Goal: Communication & Community: Answer question/provide support

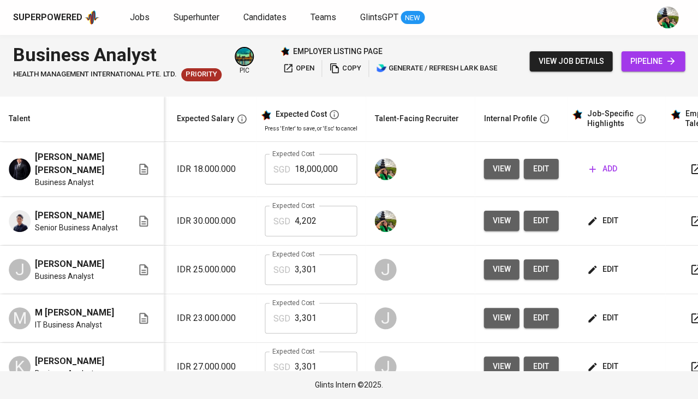
scroll to position [0, 204]
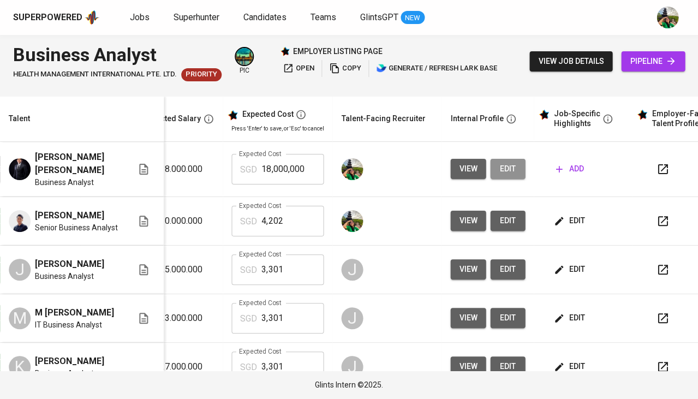
click at [501, 170] on span "edit" at bounding box center [507, 169] width 17 height 14
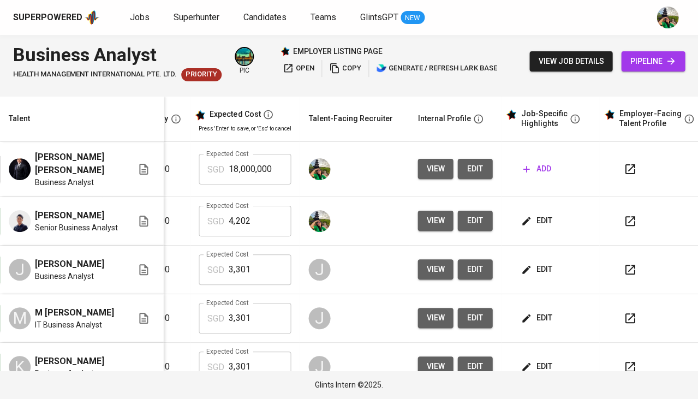
click at [532, 218] on span "edit" at bounding box center [537, 221] width 29 height 14
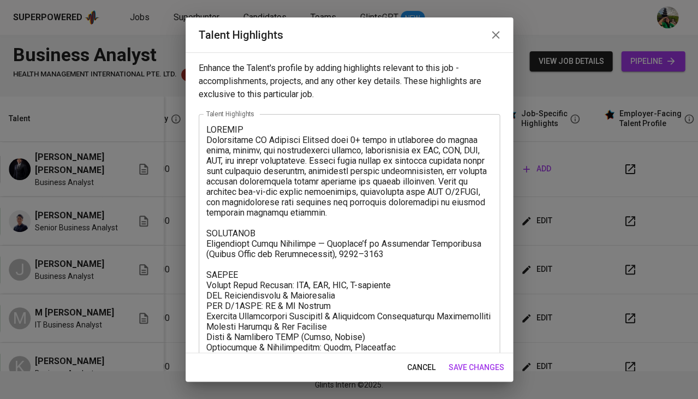
scroll to position [0, 0]
click at [413, 370] on span "cancel" at bounding box center [421, 368] width 28 height 14
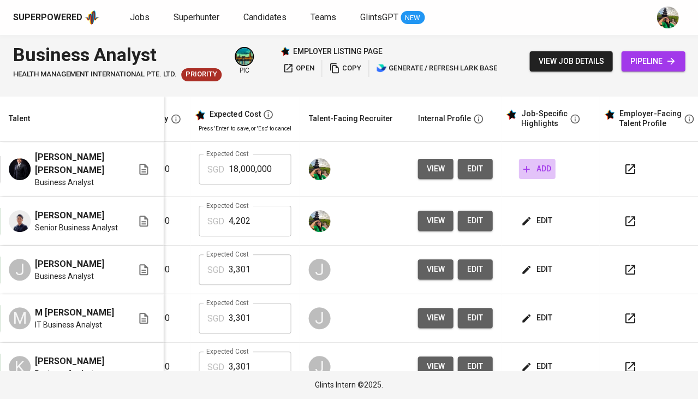
click at [531, 178] on button "add" at bounding box center [537, 169] width 37 height 20
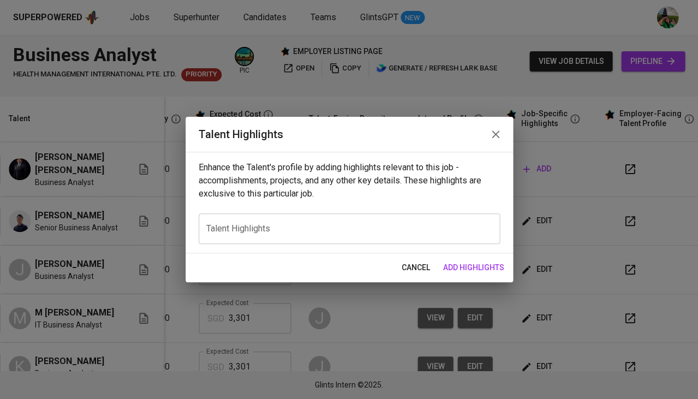
click at [365, 234] on div "x Talent Highlights" at bounding box center [349, 229] width 301 height 31
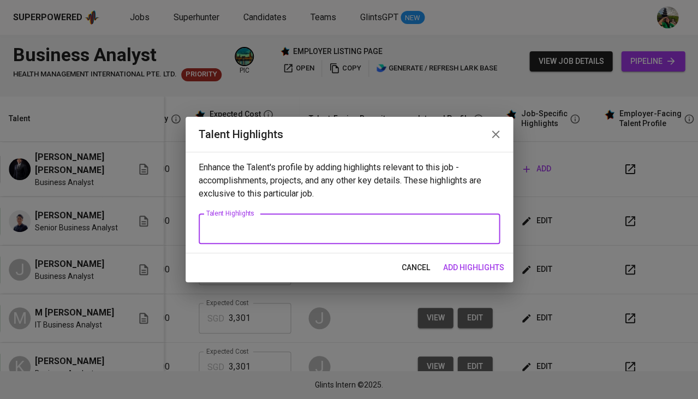
paste textarea "SUMMARY Information Systems graduate with 4+ years of experience in business an…"
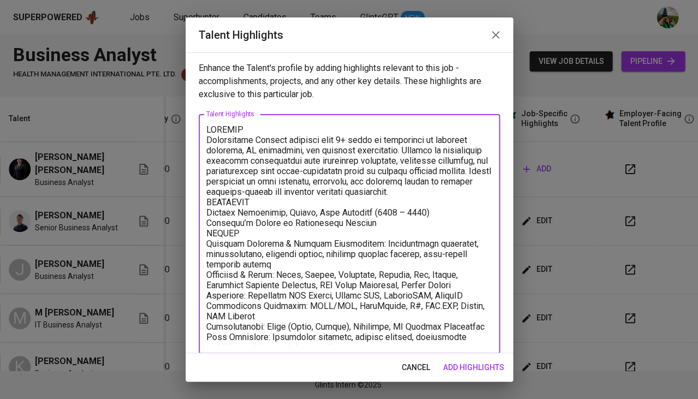
click at [488, 186] on textarea at bounding box center [349, 235] width 286 height 220
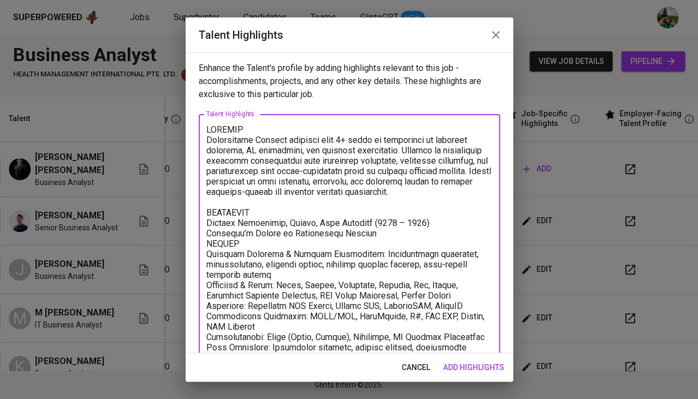
click at [434, 230] on textarea at bounding box center [349, 239] width 286 height 229
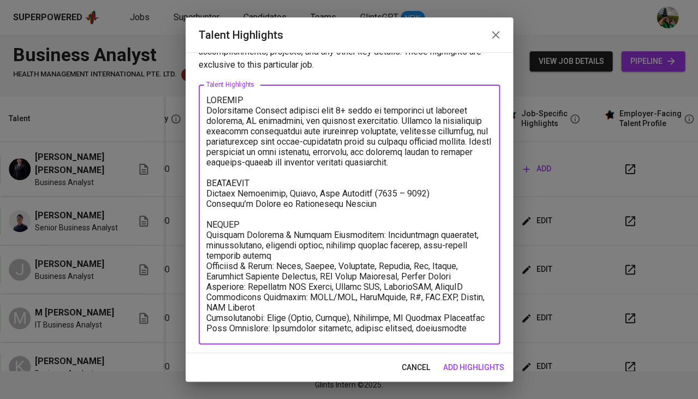
scroll to position [29, 0]
click at [435, 323] on textarea at bounding box center [349, 216] width 286 height 240
type textarea "SUMMARY Information Systems graduate with 4+ years of experience in business an…"
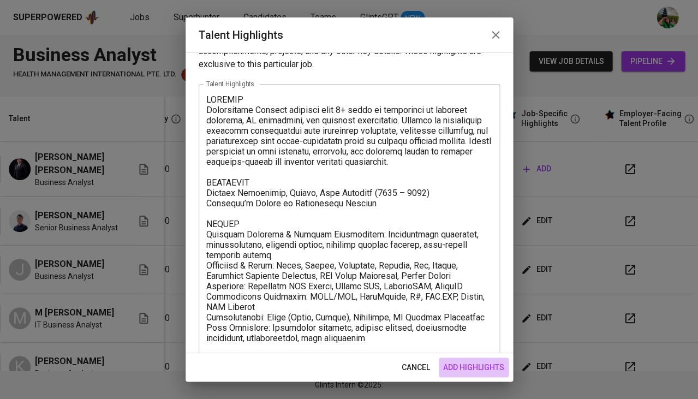
click at [484, 372] on span "add highlights" at bounding box center [473, 368] width 61 height 14
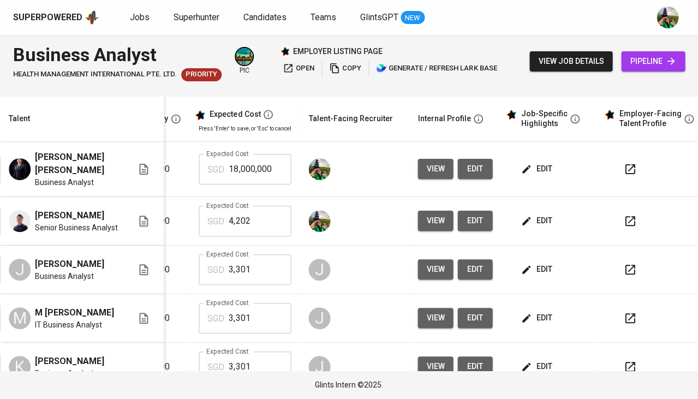
click at [243, 167] on input "18,000,000" at bounding box center [260, 169] width 62 height 31
click at [535, 170] on span "edit" at bounding box center [537, 169] width 29 height 14
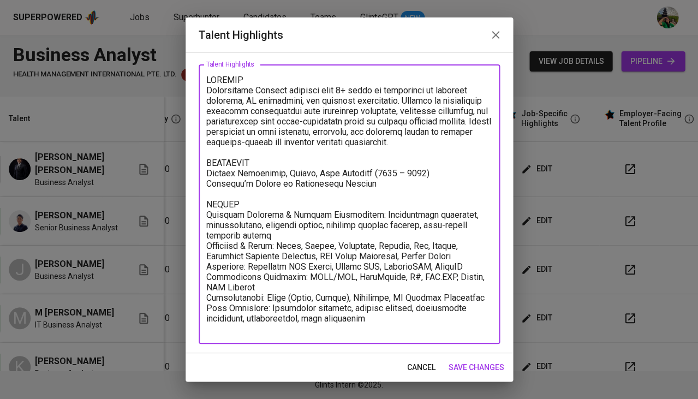
click at [414, 315] on textarea at bounding box center [349, 204] width 286 height 259
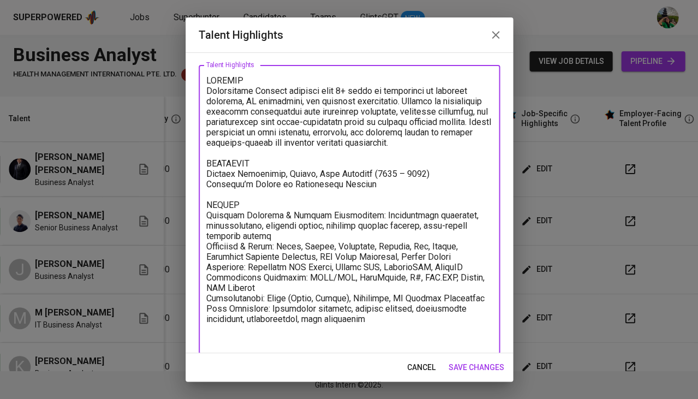
paste textarea "Salary Breakdown Total Monthly Package : 3150.41 SGD Monthly Salary : 2300 SGD …"
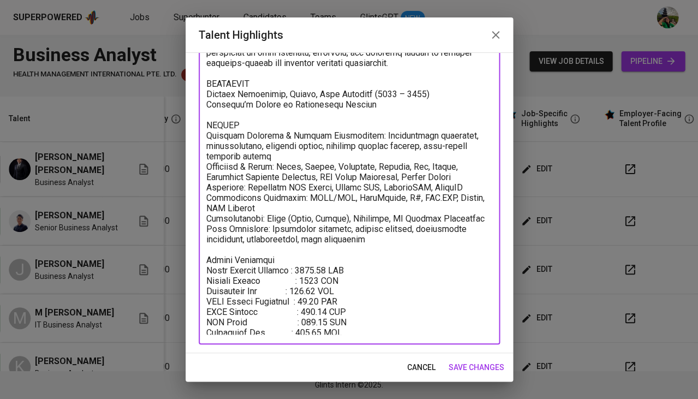
type textarea "SUMMARY Information Systems graduate with 4+ years of experience in business an…"
click at [475, 371] on span "save changes" at bounding box center [477, 368] width 56 height 14
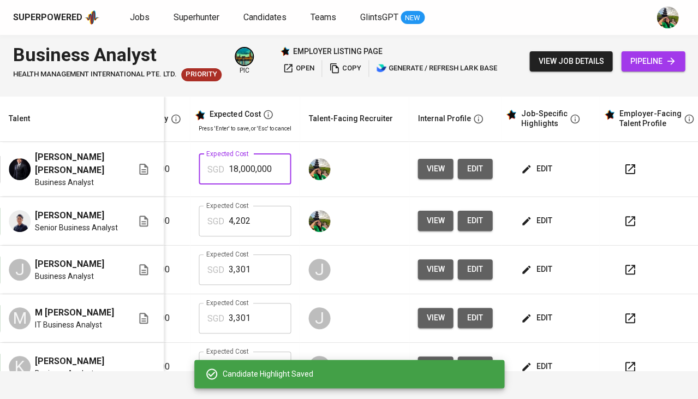
click at [251, 165] on input "18,000,000" at bounding box center [260, 169] width 62 height 31
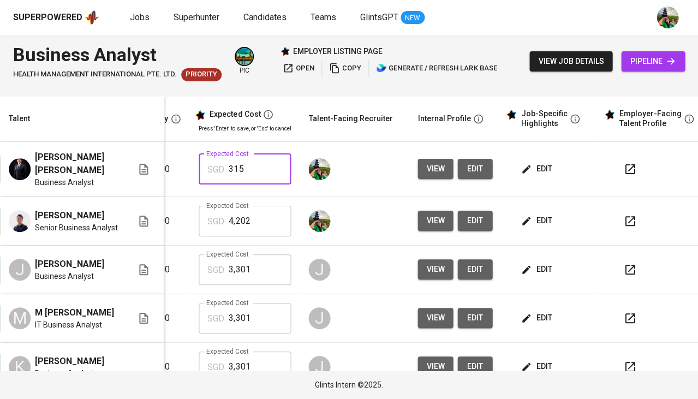
type input "3,151"
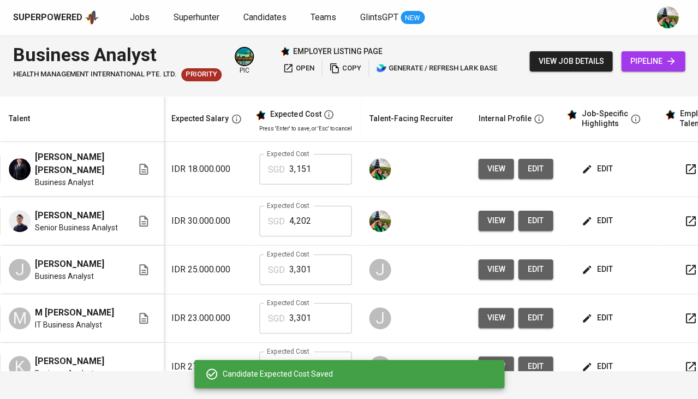
scroll to position [0, 139]
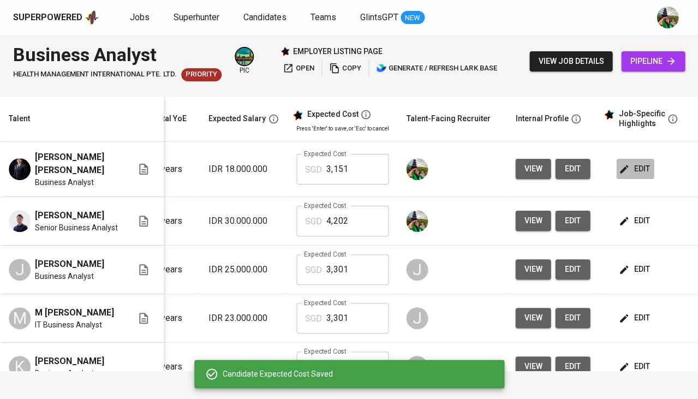
click at [638, 171] on span "edit" at bounding box center [635, 169] width 29 height 14
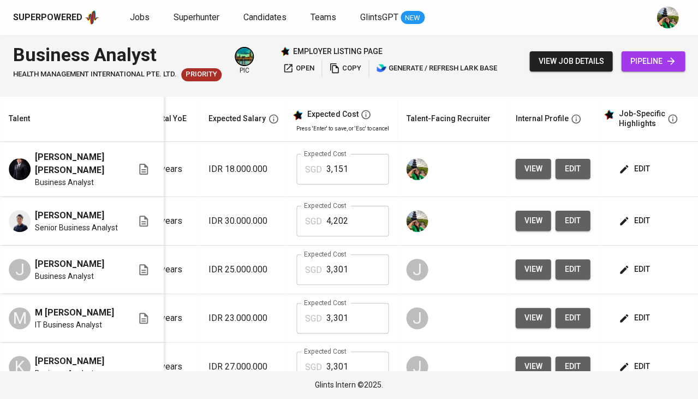
scroll to position [0, 140]
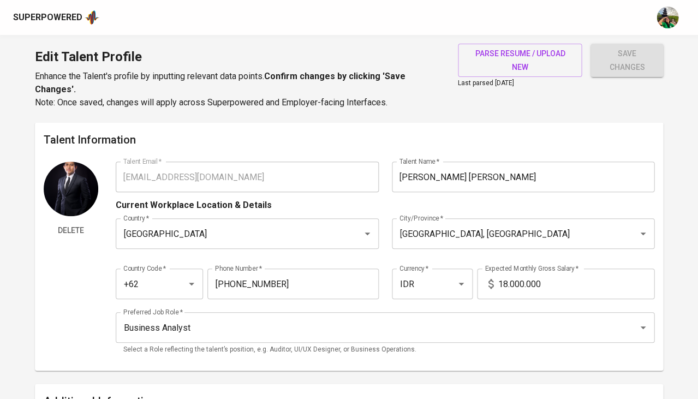
type input "[EMAIL_ADDRESS][DOMAIN_NAME]"
type input "[PERSON_NAME] [PERSON_NAME]"
type input "[GEOGRAPHIC_DATA]"
type input "[GEOGRAPHIC_DATA], [GEOGRAPHIC_DATA]"
type input "+62"
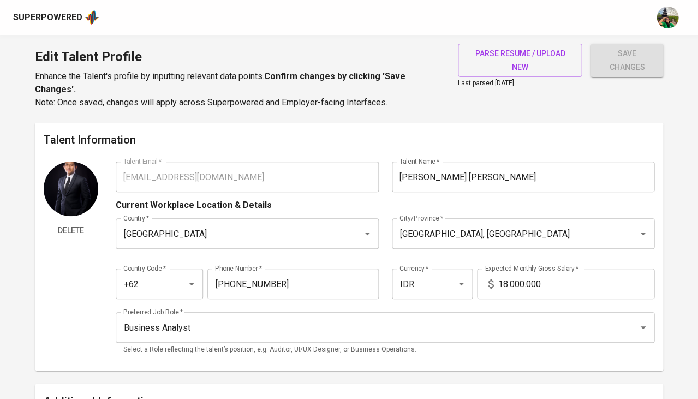
type input "852-7426-6222"
type input "IDR"
type input "Business Analyst"
radio input "true"
type input "4"
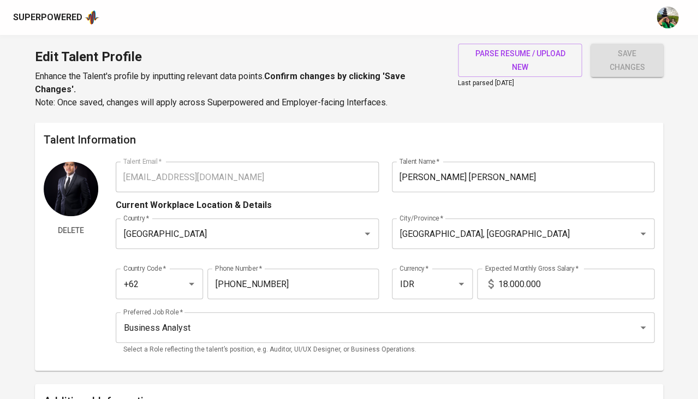
type input "2 Weeks"
type input "https://www.linkedin.com/in/ronal-chandra-gumara/"
click at [514, 66] on span "parse resume / upload new" at bounding box center [520, 60] width 107 height 27
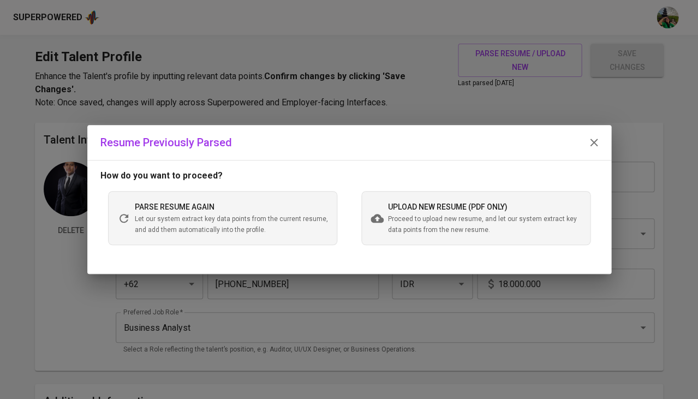
click at [487, 208] on span "upload new resume (pdf only)" at bounding box center [448, 207] width 120 height 9
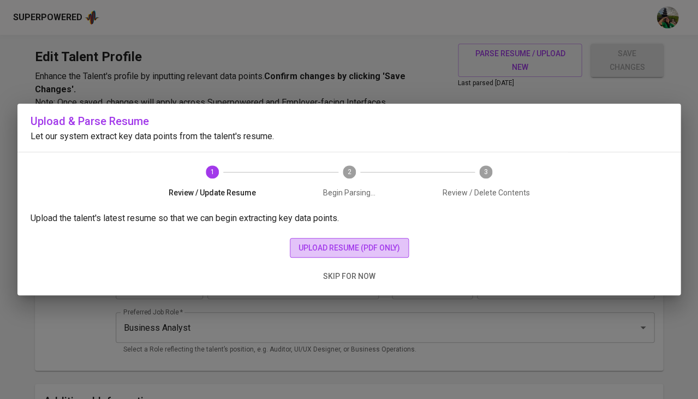
click at [328, 253] on button "upload resume (pdf only)" at bounding box center [349, 248] width 119 height 20
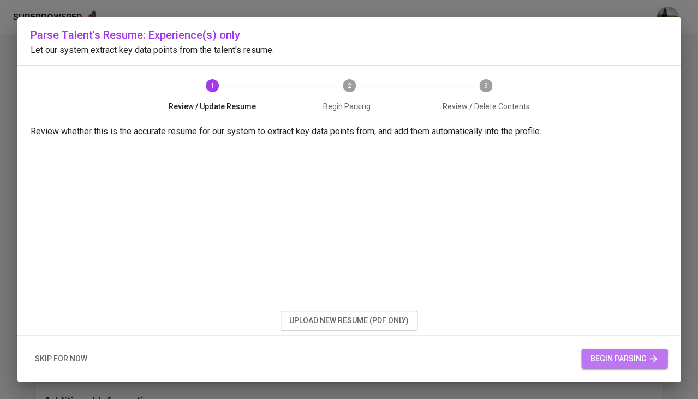
click at [607, 362] on span "begin parsing" at bounding box center [624, 359] width 69 height 14
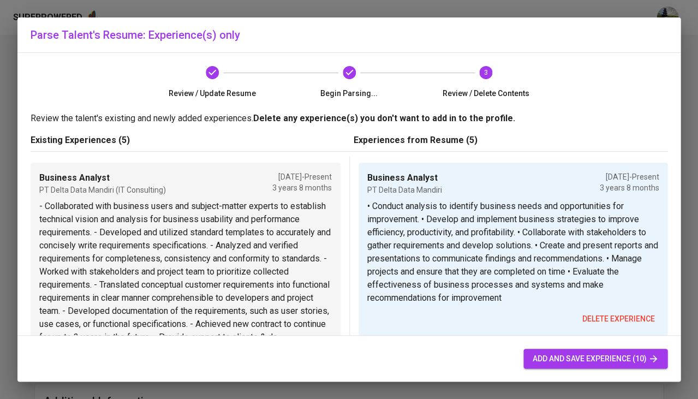
click at [570, 356] on span "add and save experience (10)" at bounding box center [595, 359] width 127 height 14
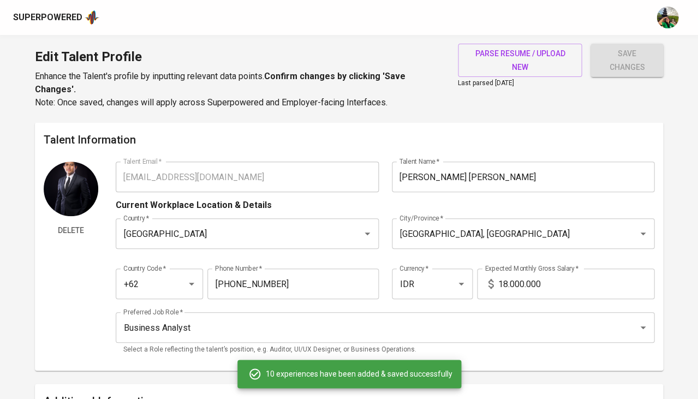
type input "Business Analyst"
type input "PT Delta Data Mandiri"
checkbox input "true"
type input "01/01/2022"
type textarea "• Conduct analysis to identify business needs and opportunities for improvement…"
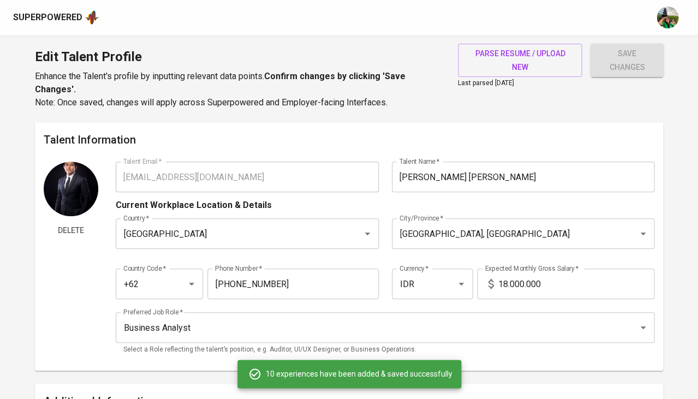
type input "Front End Developer"
type input "PT Batam Fast Indonesia"
type input "01/01/2021"
type input "01/01/2023"
type textarea "• Designed user friendly software to improve accessibility and responsiveness. …"
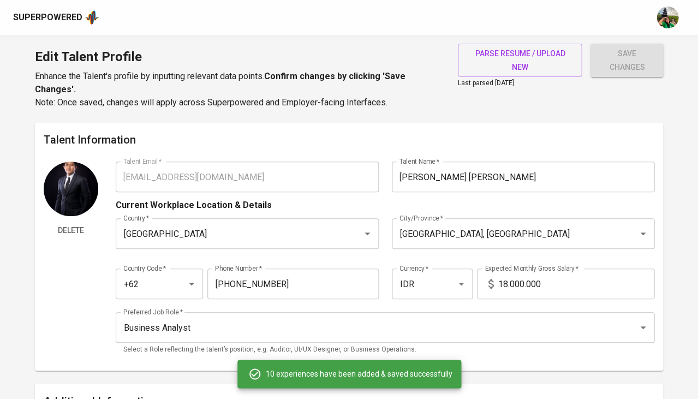
type input "Front End Developer"
type input "PT BatamFast Indonesia"
type input "01/01/2021"
type input "12/01/2022"
type textarea "- Designed user-friendly software to improve accessibility and responsiveness. …"
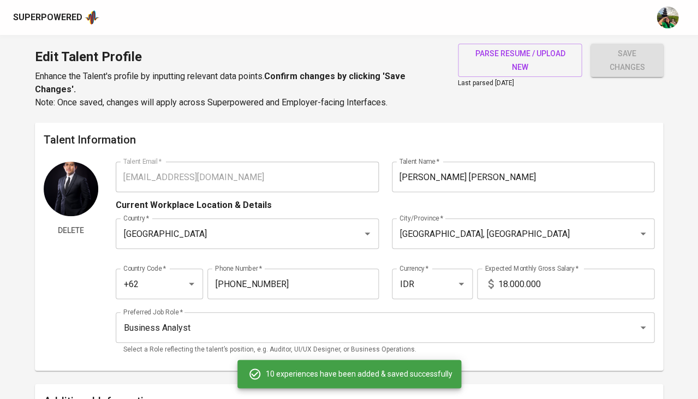
type input "Web Developer"
type input "PT Panasonic Industrial Device Batam"
type input "01/01/2019"
type input "12/01/2020"
type textarea "- Developed websites to work properly across Microsoft, Google and Mozilla brow…"
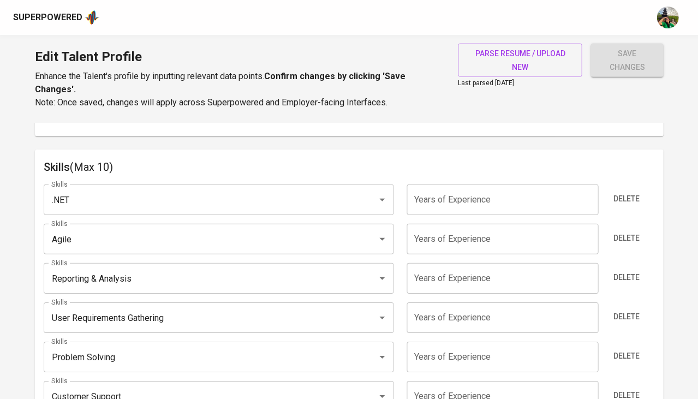
scroll to position [535, 0]
click at [455, 202] on input "number" at bounding box center [503, 201] width 192 height 31
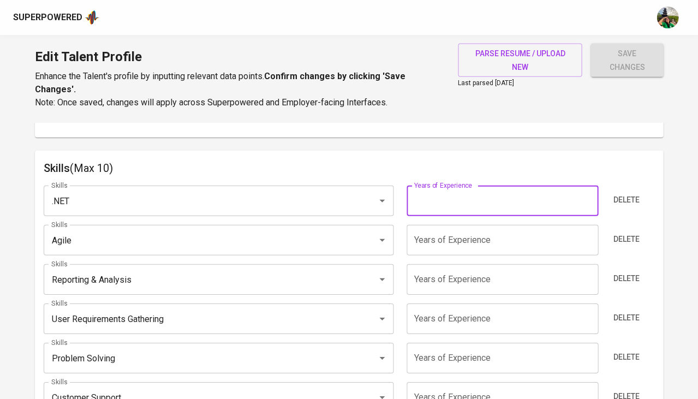
scroll to position [552, 0]
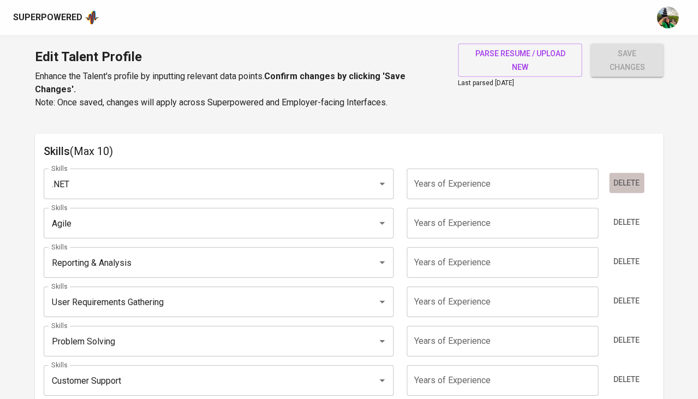
click at [621, 176] on span "Delete" at bounding box center [627, 183] width 26 height 14
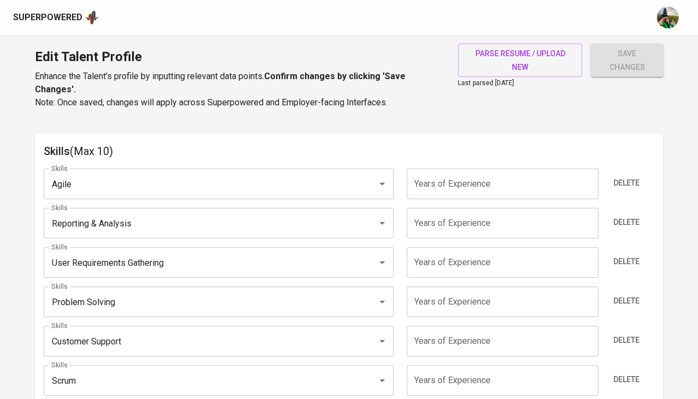
click at [471, 180] on input "number" at bounding box center [503, 184] width 192 height 31
type input "4"
click at [463, 218] on input "number" at bounding box center [503, 223] width 192 height 31
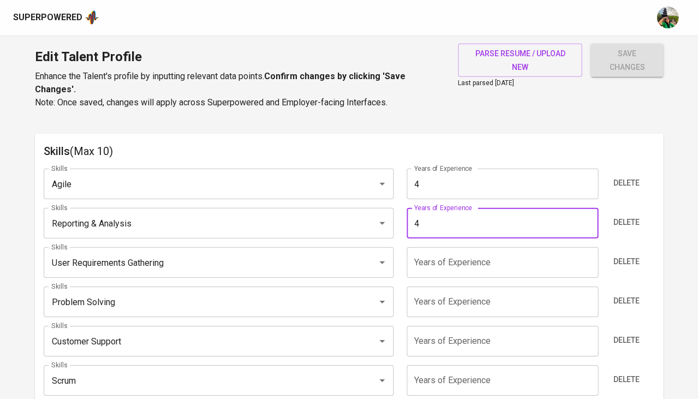
type input "4"
click at [461, 253] on input "number" at bounding box center [503, 262] width 192 height 31
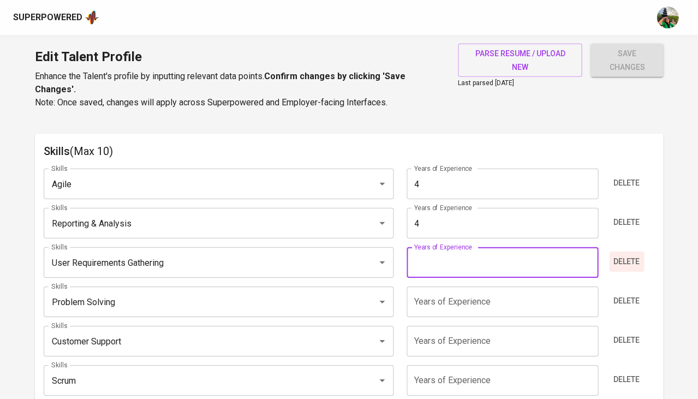
click at [638, 255] on span "Delete" at bounding box center [627, 262] width 26 height 14
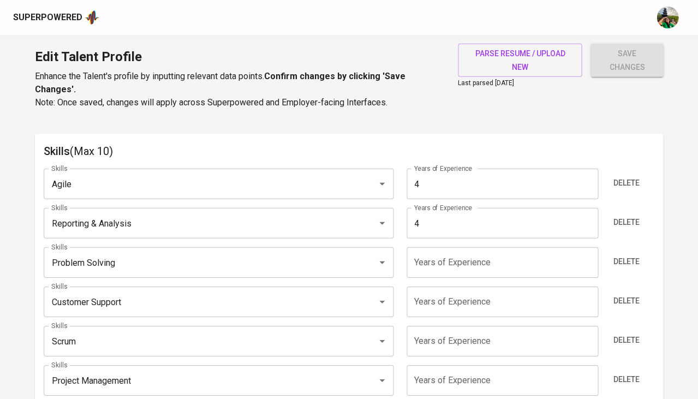
click at [638, 255] on span "Delete" at bounding box center [627, 262] width 26 height 14
click at [452, 251] on input "number" at bounding box center [503, 262] width 192 height 31
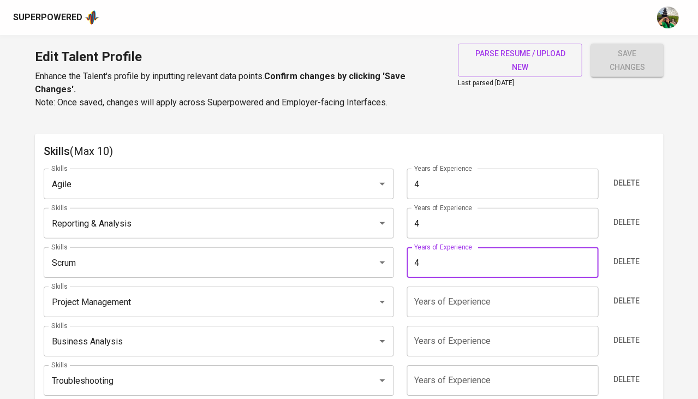
type input "4"
click at [513, 288] on input "number" at bounding box center [503, 302] width 192 height 31
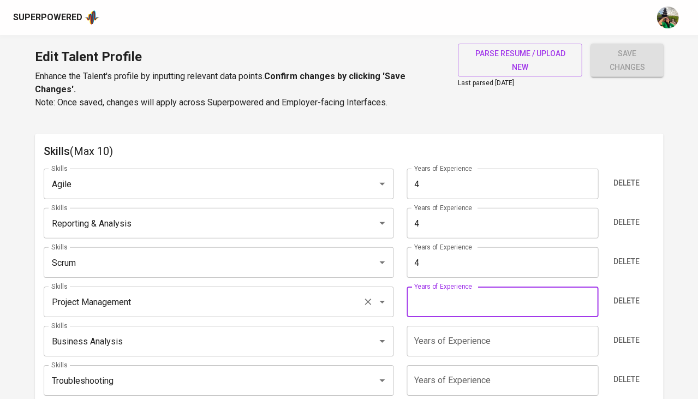
click at [215, 292] on input "Project Management" at bounding box center [204, 302] width 310 height 21
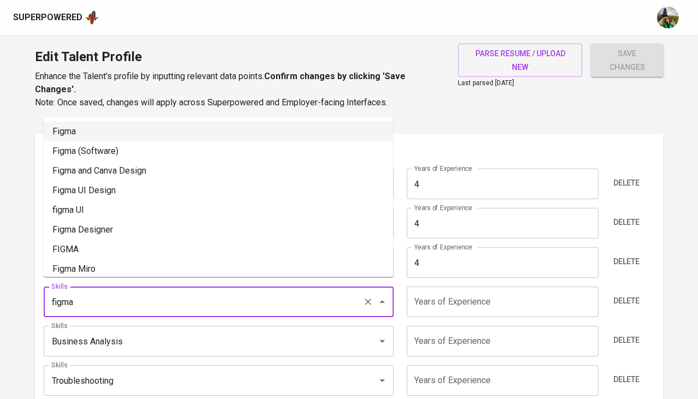
click at [129, 134] on li "Figma" at bounding box center [219, 132] width 350 height 20
type input "Figma"
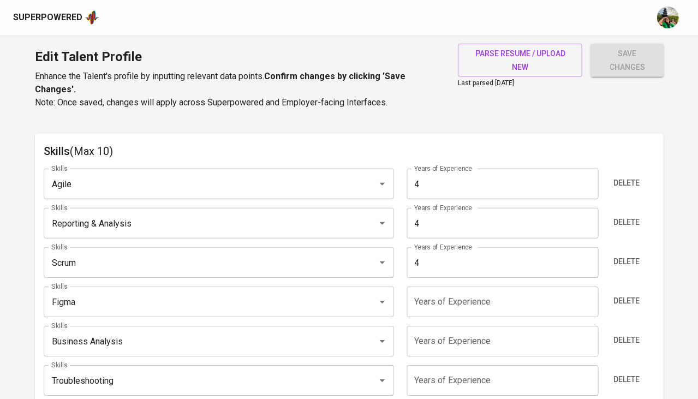
click at [436, 287] on input "number" at bounding box center [503, 302] width 192 height 31
type input "0"
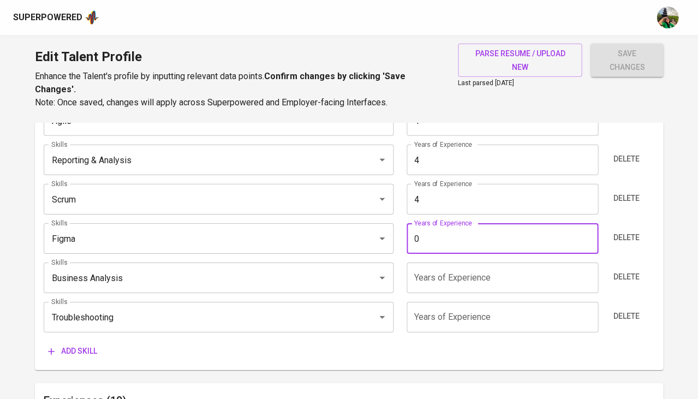
scroll to position [619, 0]
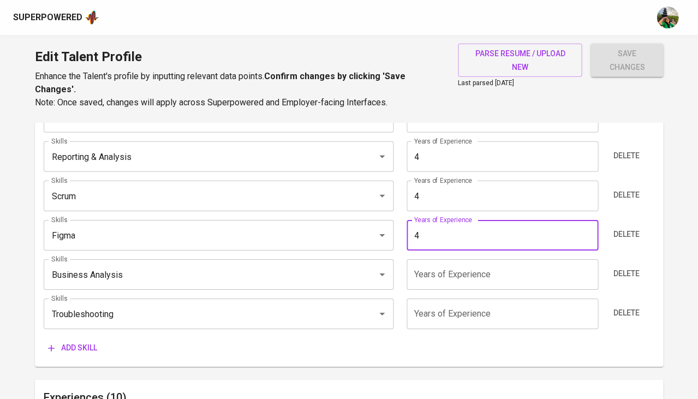
type input "4"
click at [443, 264] on input "number" at bounding box center [503, 274] width 192 height 31
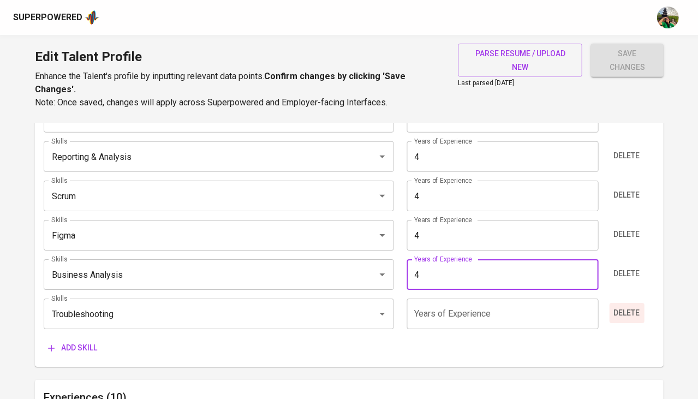
type input "4"
click at [622, 306] on span "Delete" at bounding box center [627, 313] width 26 height 14
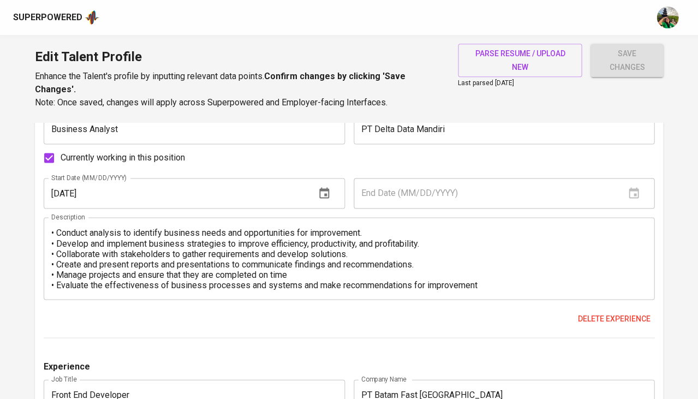
scroll to position [1180, 0]
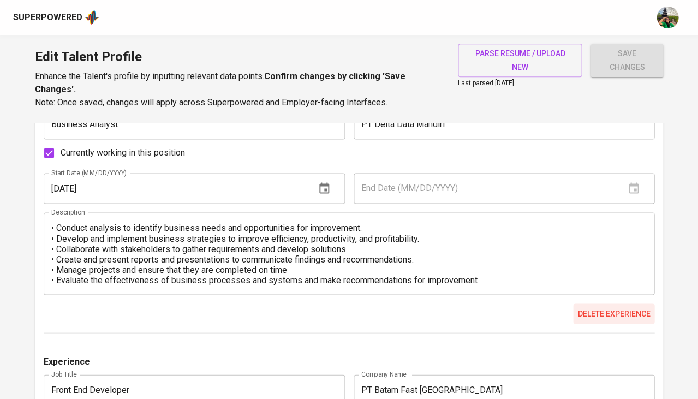
click at [629, 307] on span "Delete experience" at bounding box center [614, 314] width 73 height 14
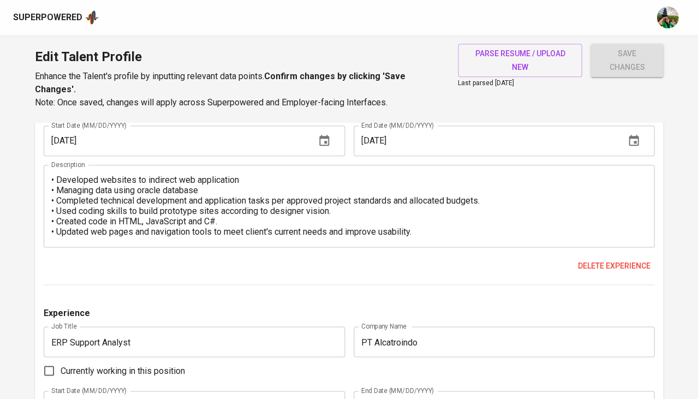
scroll to position [2035, 0]
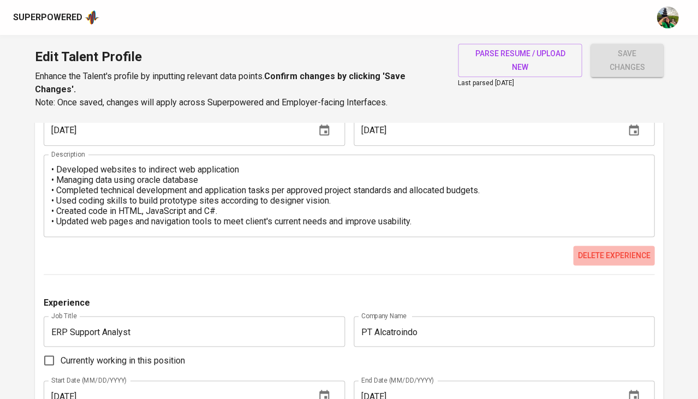
click at [613, 249] on span "Delete experience" at bounding box center [614, 256] width 73 height 14
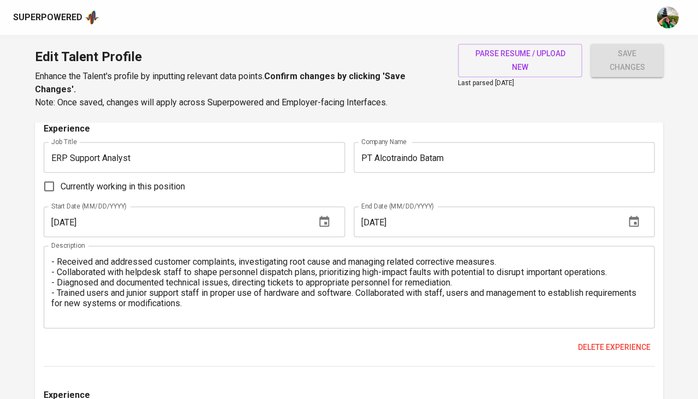
scroll to position [2211, 0]
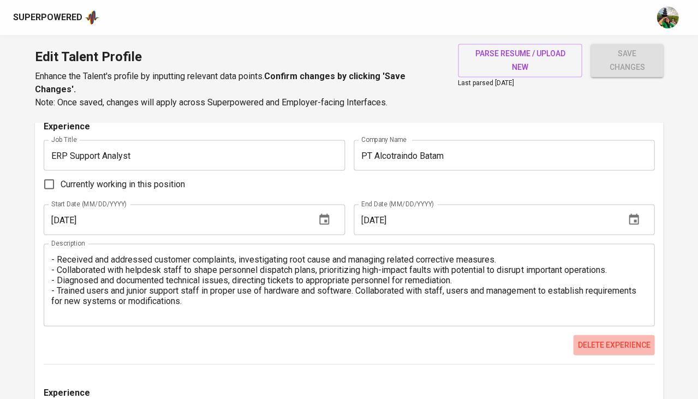
click at [614, 338] on span "Delete experience" at bounding box center [614, 345] width 73 height 14
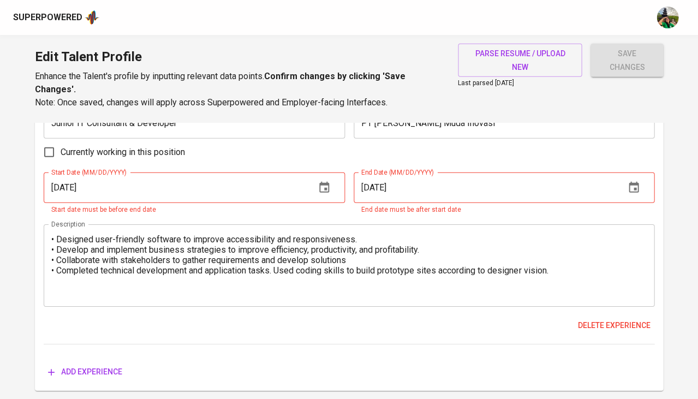
scroll to position [2508, 0]
click at [369, 173] on input "01/01/2018" at bounding box center [485, 188] width 263 height 31
type input "04/01/2018"
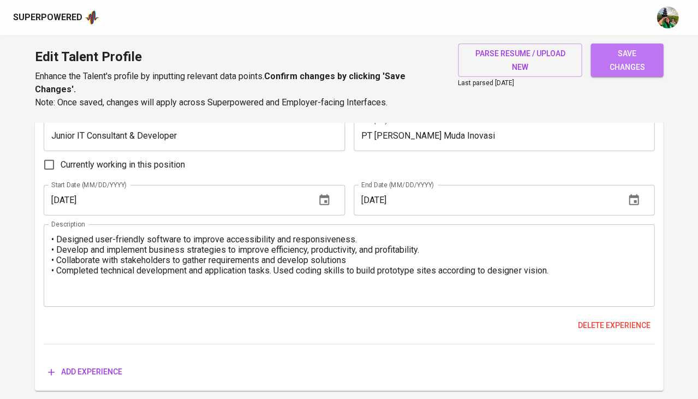
click at [623, 71] on span "save changes" at bounding box center [627, 60] width 55 height 27
type input "Business Analysis"
type input "Figma"
type input "Reporting & Analysis"
type input "Agile"
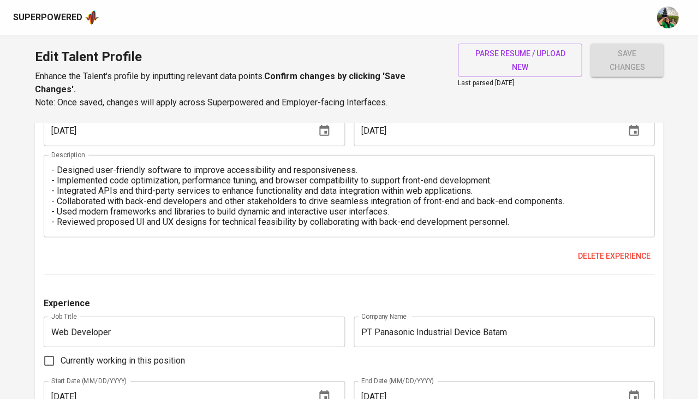
scroll to position [1399, 0]
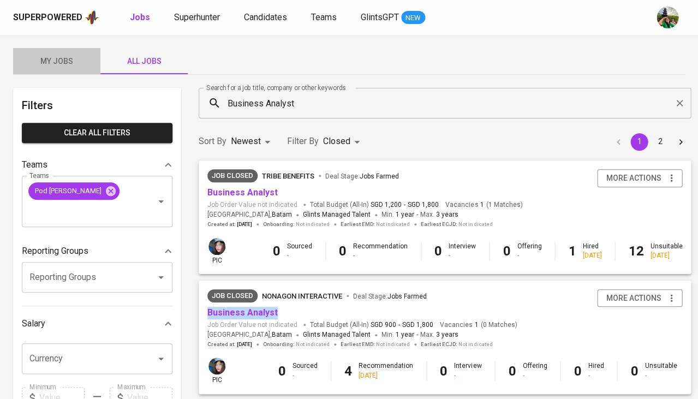
click at [62, 60] on span "My Jobs" at bounding box center [57, 62] width 74 height 14
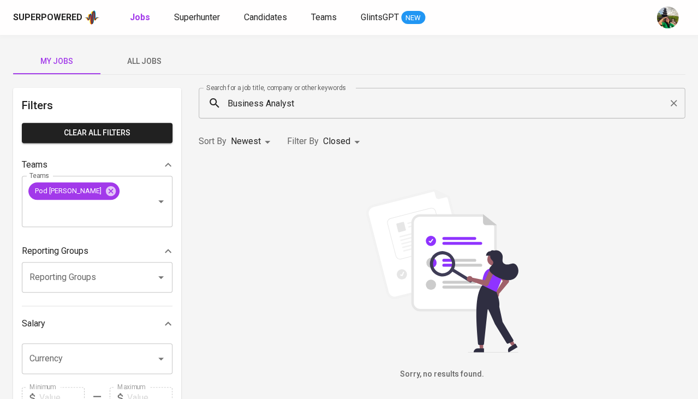
click at [143, 59] on span "All Jobs" at bounding box center [144, 62] width 74 height 14
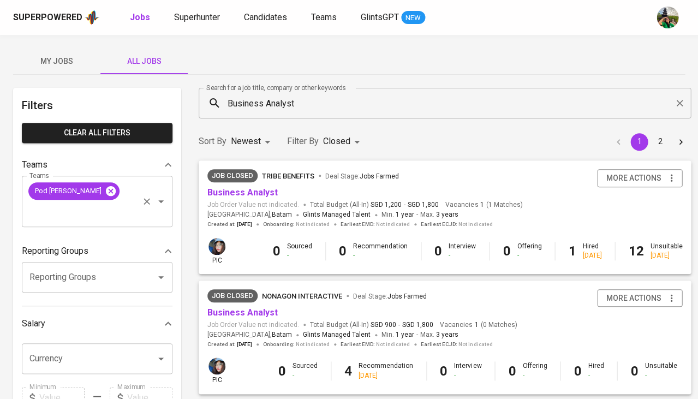
click at [106, 189] on icon at bounding box center [111, 191] width 10 height 10
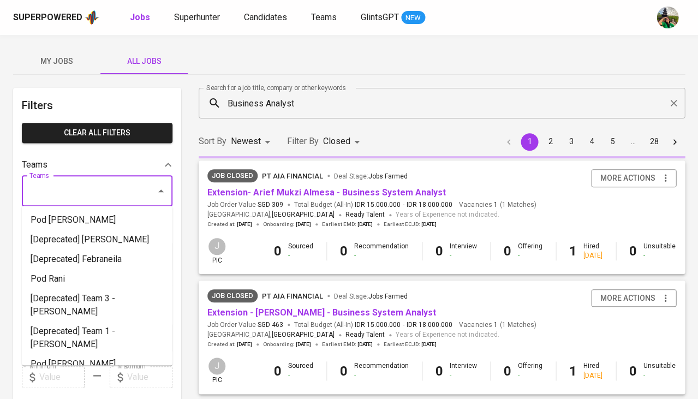
click at [69, 190] on input "Teams" at bounding box center [82, 191] width 110 height 21
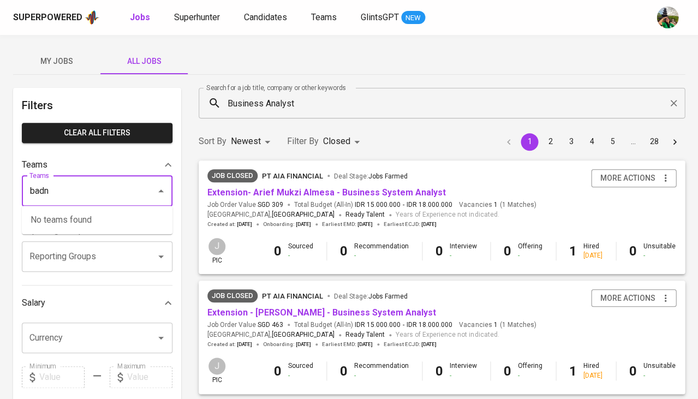
click at [123, 185] on input "badn" at bounding box center [82, 191] width 110 height 21
click at [94, 219] on li "Pod Bandi" at bounding box center [97, 220] width 151 height 20
type input "bandi"
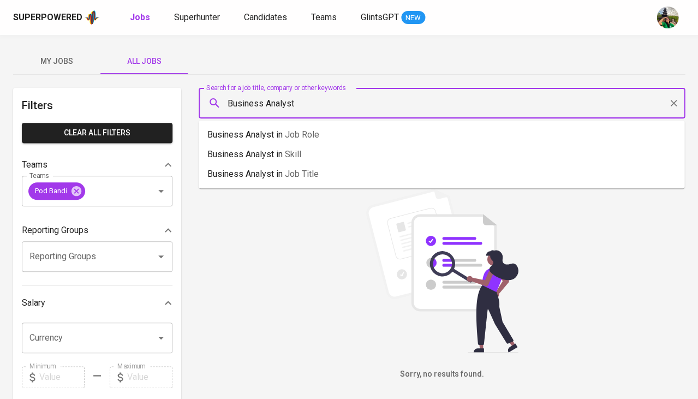
drag, startPoint x: 324, startPoint y: 103, endPoint x: 206, endPoint y: 104, distance: 117.4
click at [206, 104] on div "Business Analyst Search for a job title, company or other keywords" at bounding box center [442, 103] width 487 height 31
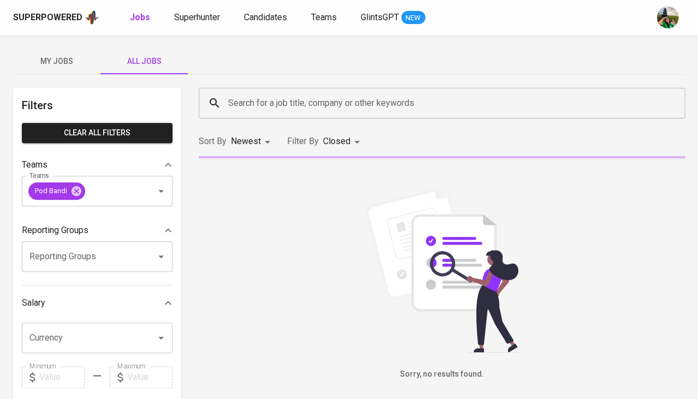
click at [282, 252] on div "Sorry, no results found." at bounding box center [442, 285] width 487 height 192
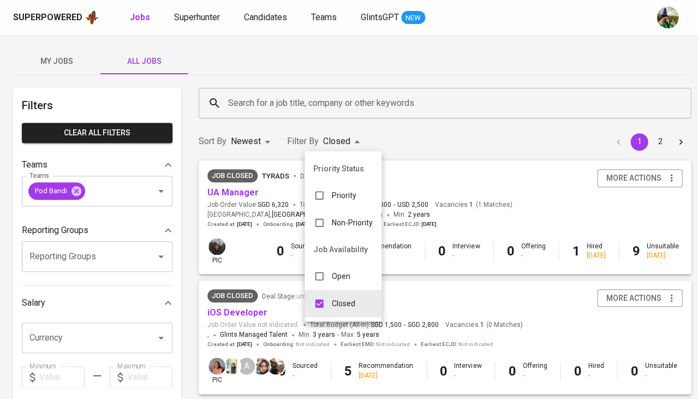
click at [331, 266] on div "Open" at bounding box center [332, 276] width 55 height 21
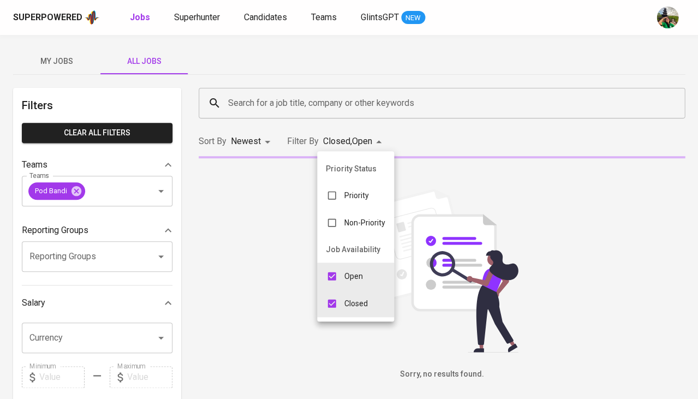
type input "CLOSE,OPEN"
checkbox input "true"
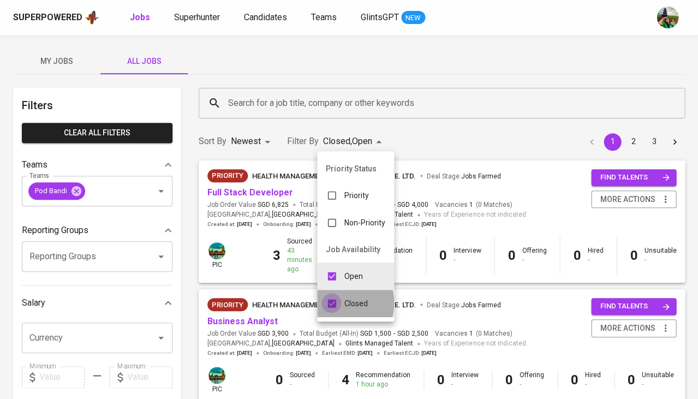
click at [337, 299] on input "checkbox" at bounding box center [332, 303] width 21 height 21
checkbox input "false"
type input "OPEN"
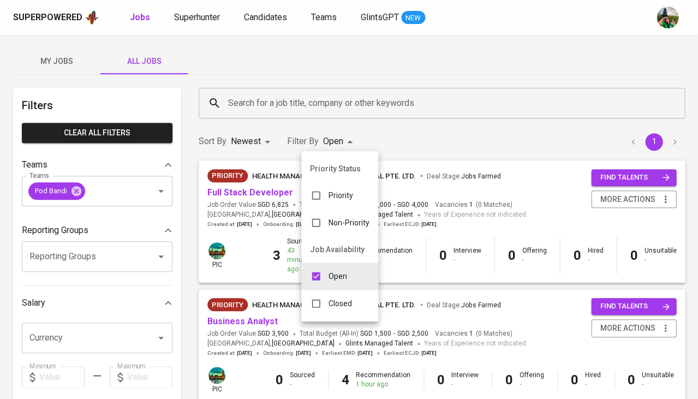
click at [449, 128] on div at bounding box center [349, 199] width 698 height 399
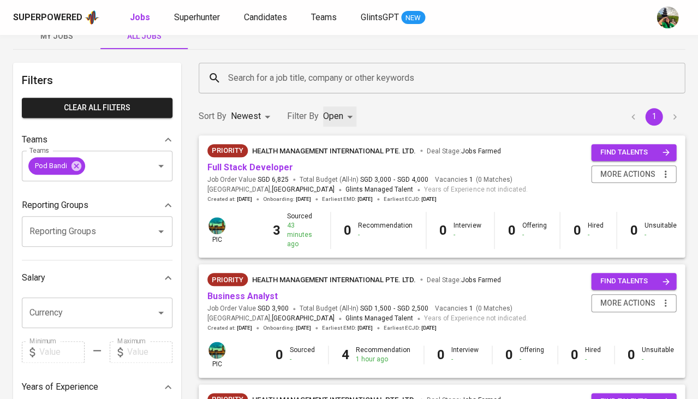
scroll to position [33, 0]
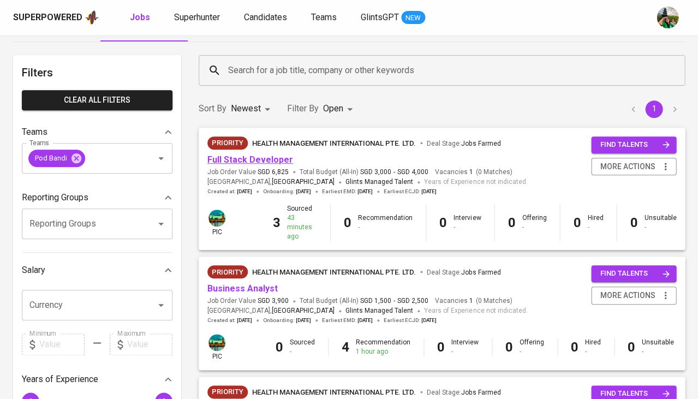
click at [258, 156] on link "Full Stack Developer" at bounding box center [251, 160] width 86 height 10
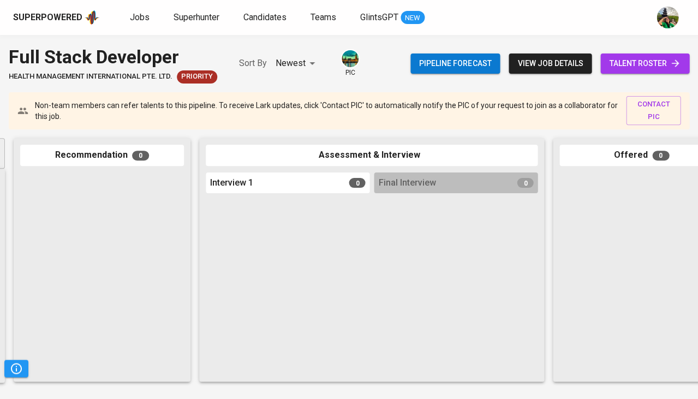
scroll to position [0, 346]
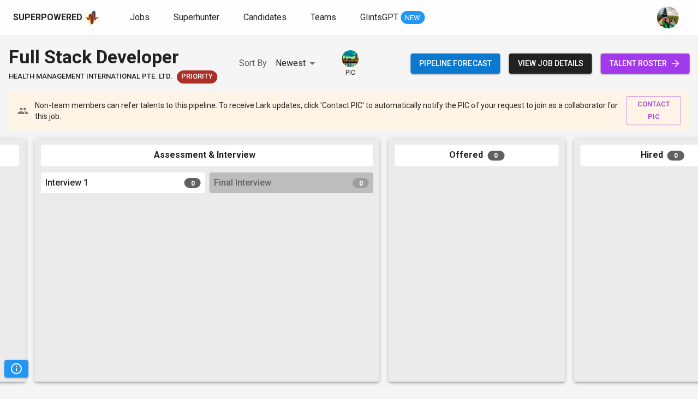
click at [651, 57] on span "talent roster" at bounding box center [645, 64] width 72 height 14
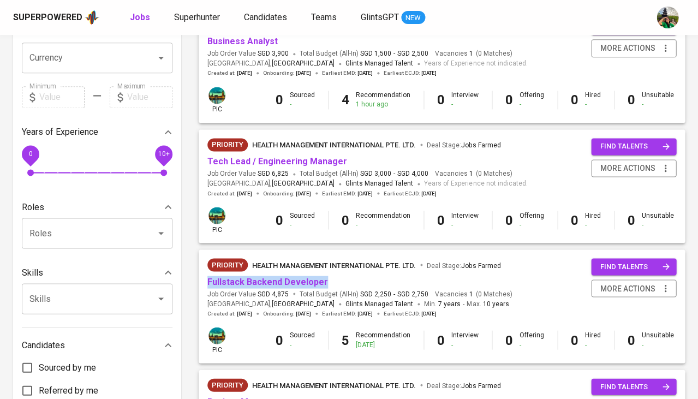
scroll to position [306, 0]
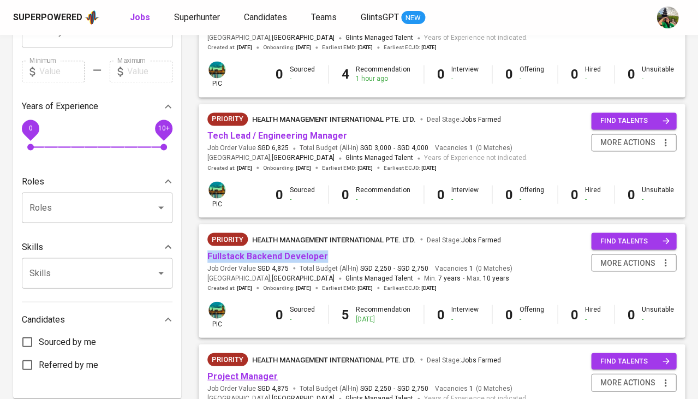
click at [244, 371] on link "Project Manager" at bounding box center [243, 376] width 70 height 10
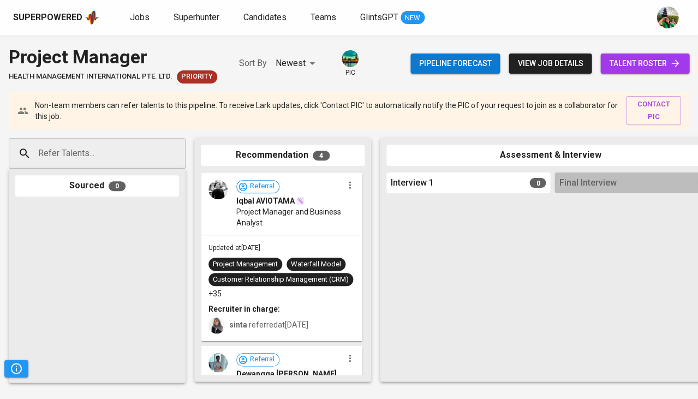
click at [645, 57] on span "talent roster" at bounding box center [645, 64] width 72 height 14
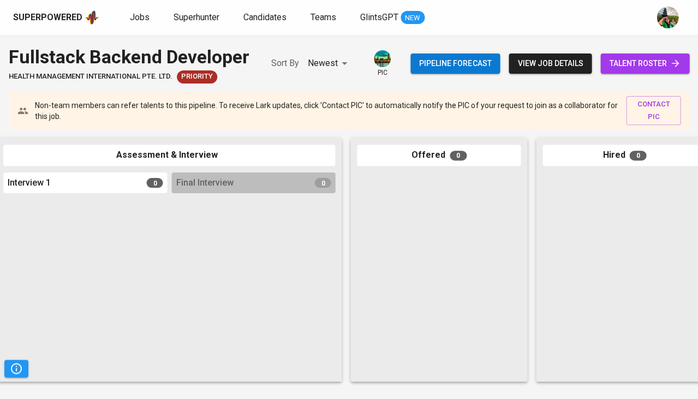
scroll to position [0, 571]
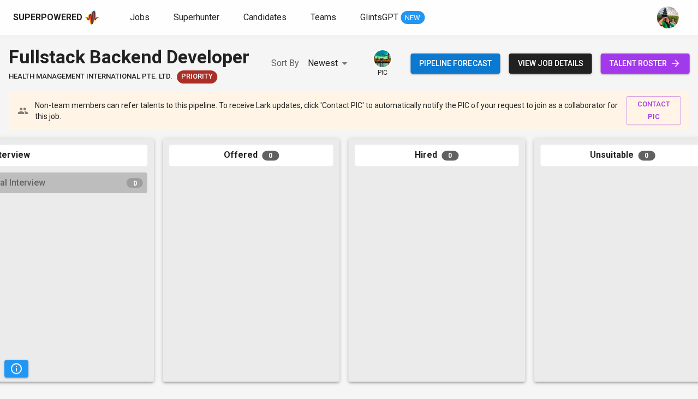
click at [643, 67] on span "talent roster" at bounding box center [645, 64] width 72 height 14
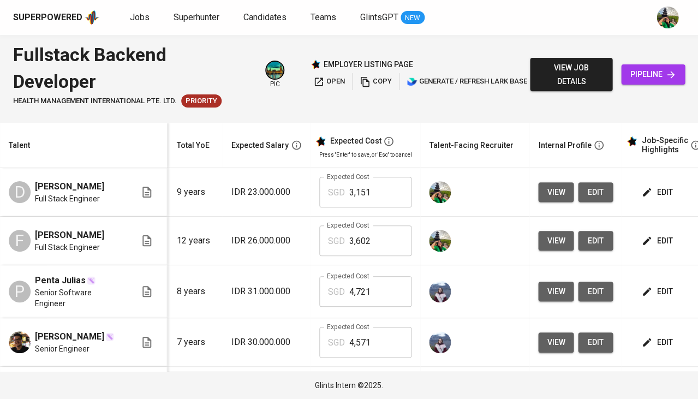
scroll to position [0, 169]
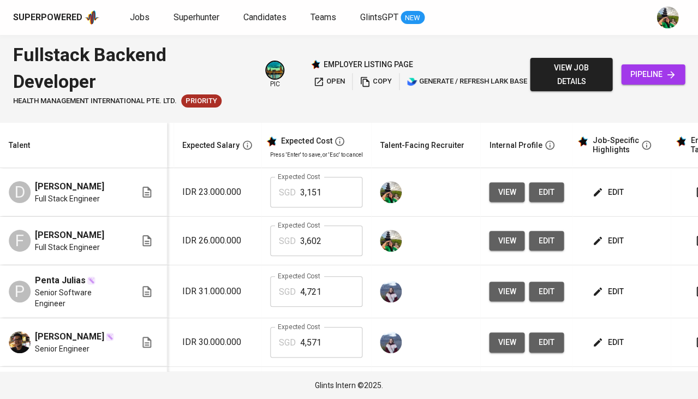
click at [601, 201] on div "edit" at bounding box center [626, 192] width 72 height 20
click at [602, 190] on span "edit" at bounding box center [609, 193] width 29 height 14
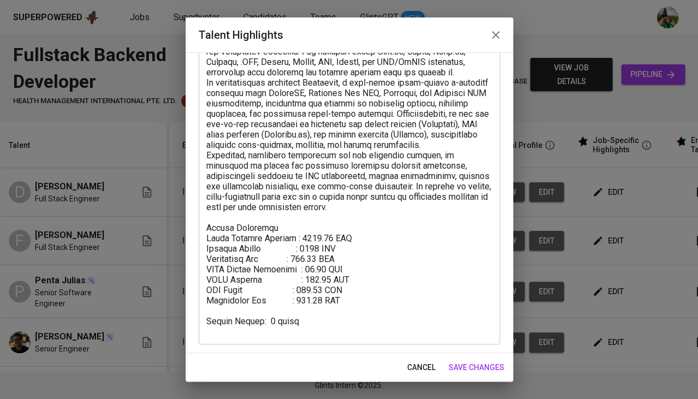
scroll to position [109, 0]
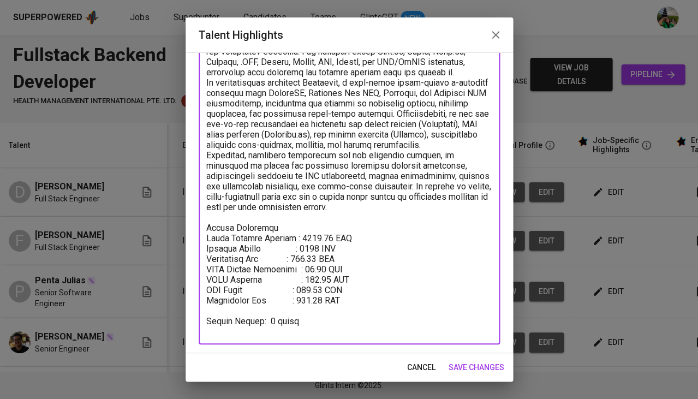
drag, startPoint x: 375, startPoint y: 310, endPoint x: 187, endPoint y: 235, distance: 201.9
click at [187, 235] on div "Enhance the Talent's profile by adding highlights relevant to this job - accomp…" at bounding box center [350, 202] width 328 height 301
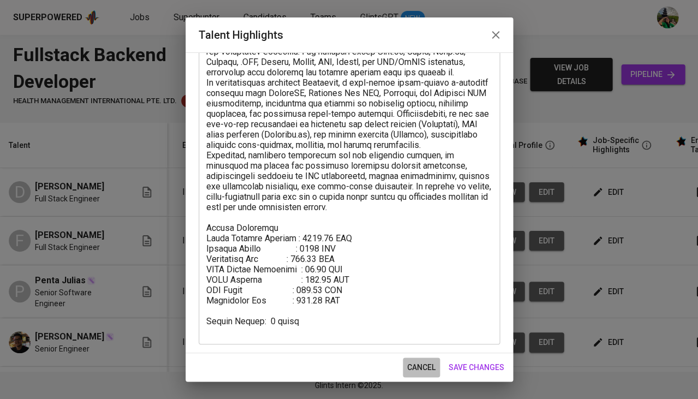
click at [417, 362] on span "cancel" at bounding box center [421, 368] width 28 height 14
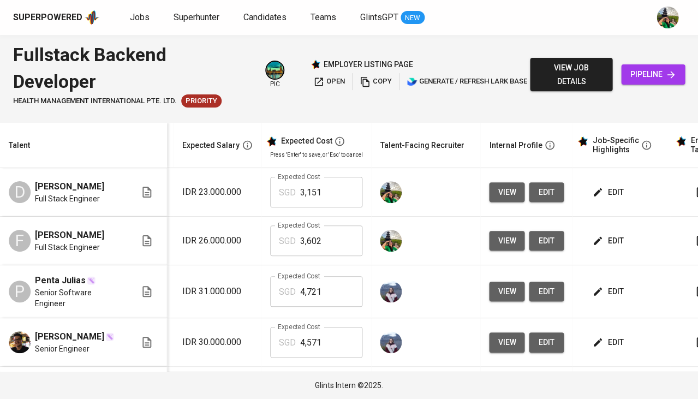
scroll to position [0, 169]
click at [651, 79] on span "pipeline" at bounding box center [653, 75] width 46 height 14
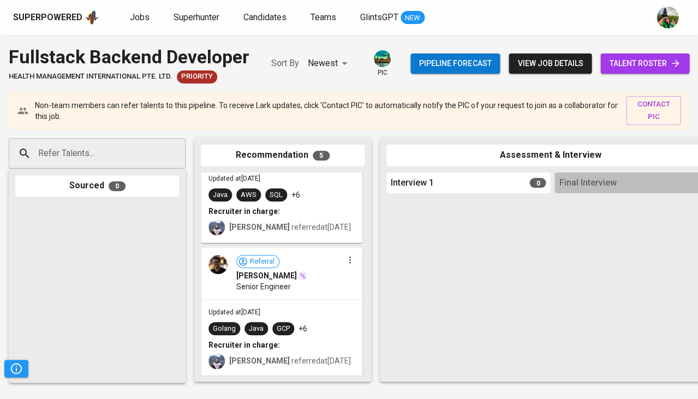
scroll to position [473, 0]
click at [138, 14] on span "Jobs" at bounding box center [140, 17] width 20 height 10
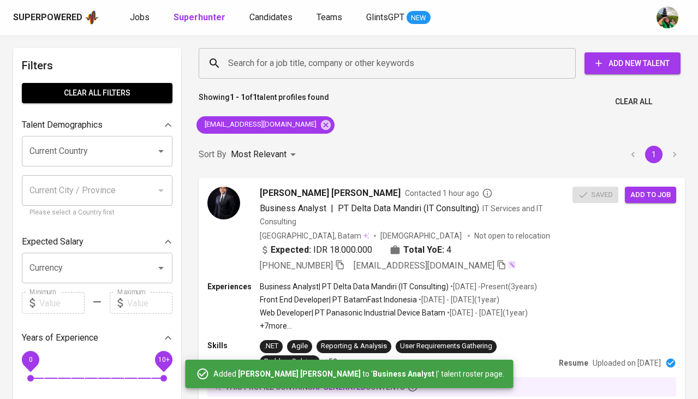
scroll to position [226, 0]
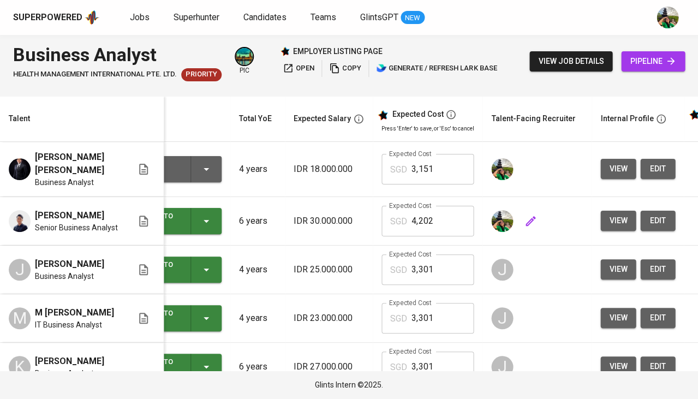
scroll to position [0, 85]
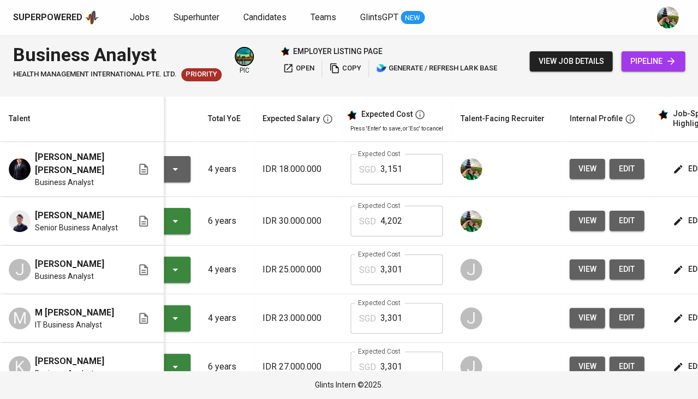
click at [613, 175] on button "edit" at bounding box center [626, 169] width 35 height 20
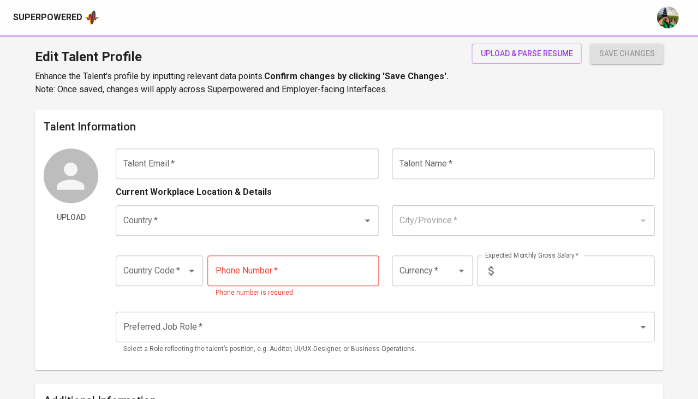
type input "[EMAIL_ADDRESS][DOMAIN_NAME]"
type input "[PERSON_NAME] [PERSON_NAME]"
type input "[GEOGRAPHIC_DATA]"
type input "[GEOGRAPHIC_DATA], [GEOGRAPHIC_DATA]"
type input "+62"
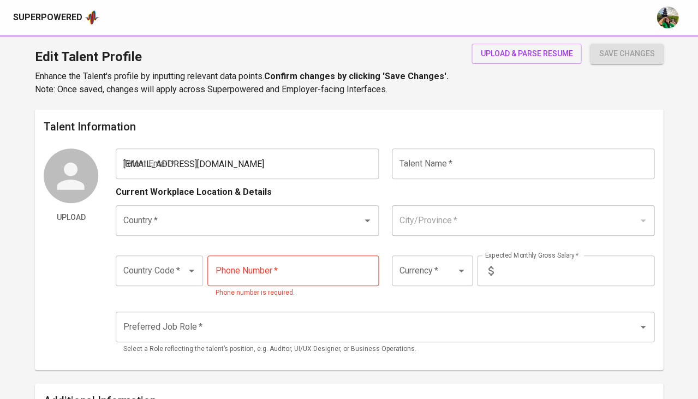
type input "[PHONE_NUMBER]"
type input "IDR"
type input "Business Analyst"
radio input "true"
type input "4"
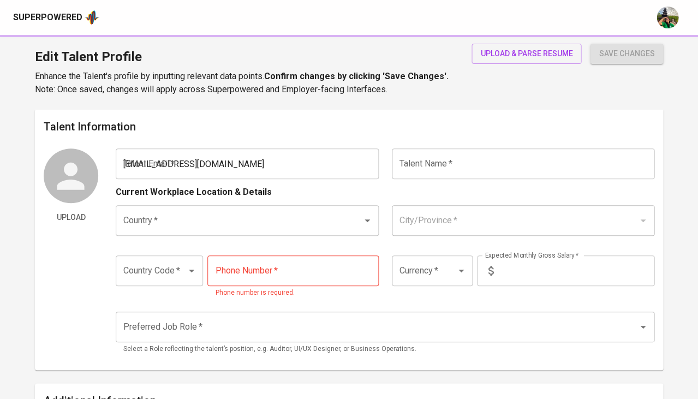
type input "2 Weeks"
type input "[URL][DOMAIN_NAME][PERSON_NAME]"
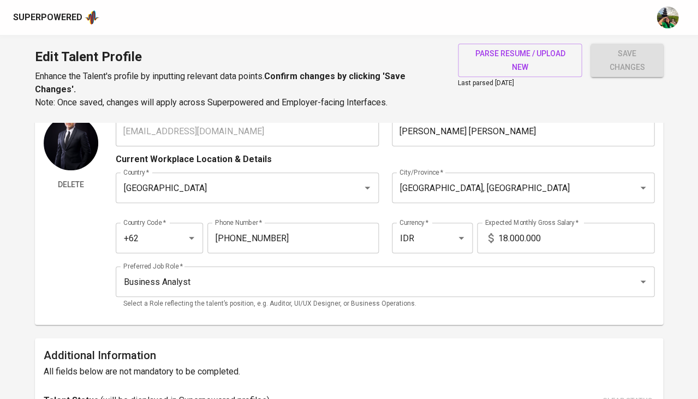
scroll to position [58, 0]
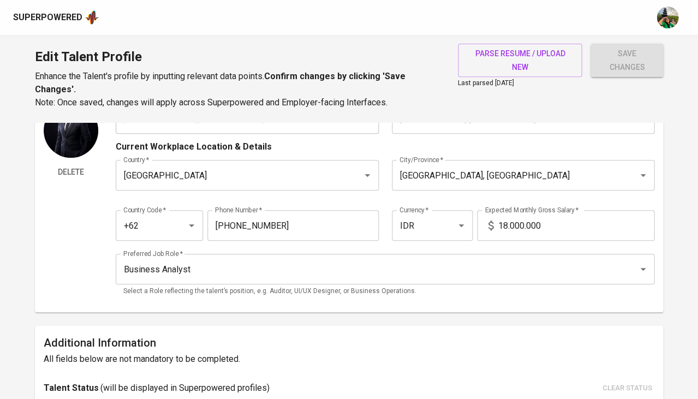
click at [504, 218] on input "18.000.000" at bounding box center [576, 225] width 157 height 31
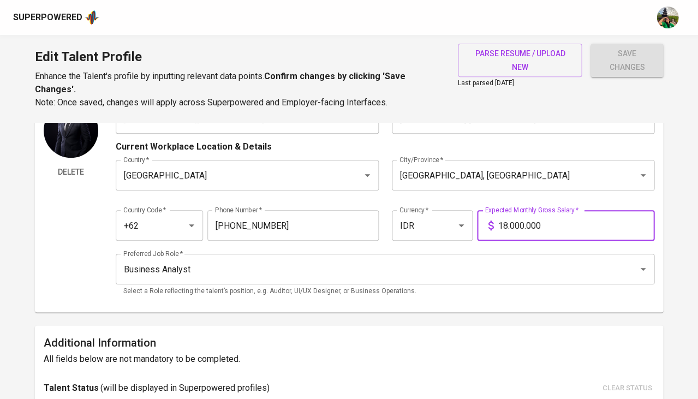
click at [504, 218] on input "18.000.000" at bounding box center [576, 225] width 157 height 31
type input "20.000.000"
click at [634, 62] on span "save changes" at bounding box center [627, 60] width 55 height 27
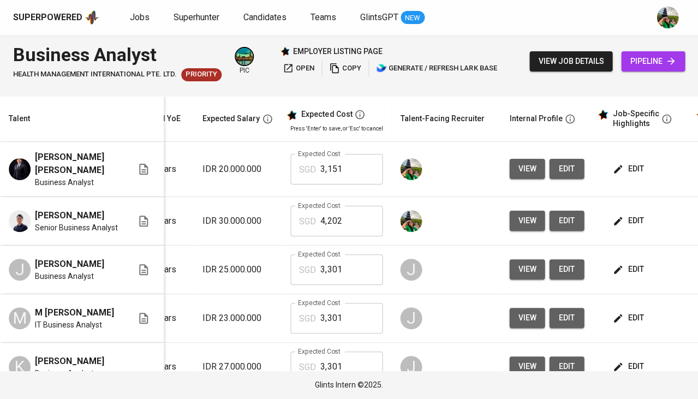
scroll to position [0, 145]
click at [631, 169] on span "edit" at bounding box center [629, 169] width 29 height 14
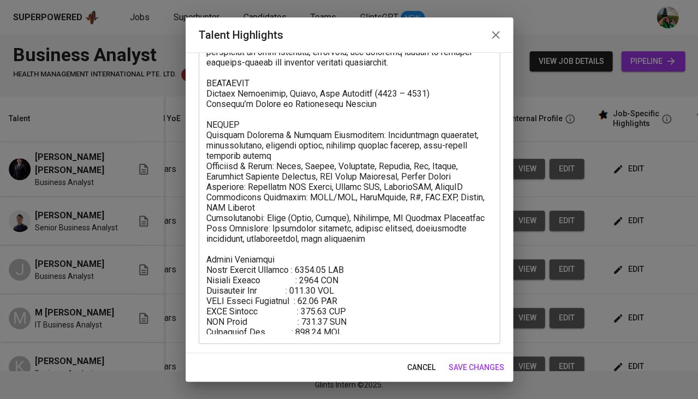
scroll to position [129, 0]
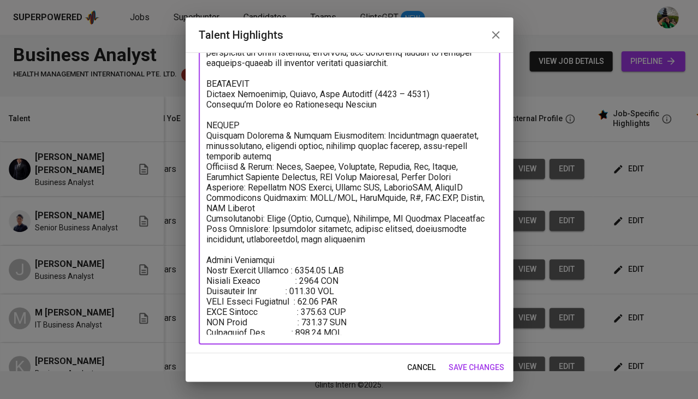
click at [312, 265] on textarea at bounding box center [349, 165] width 286 height 339
click at [317, 276] on textarea at bounding box center [349, 165] width 286 height 339
click at [311, 292] on textarea at bounding box center [349, 165] width 286 height 339
click at [316, 300] on textarea at bounding box center [349, 165] width 286 height 339
click at [318, 309] on textarea at bounding box center [349, 165] width 286 height 339
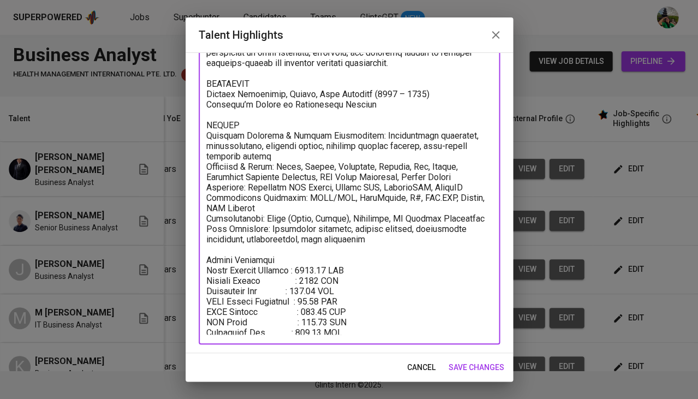
click at [315, 252] on textarea at bounding box center [349, 165] width 286 height 339
click at [314, 265] on textarea at bounding box center [349, 165] width 286 height 339
click at [313, 259] on textarea at bounding box center [349, 165] width 286 height 339
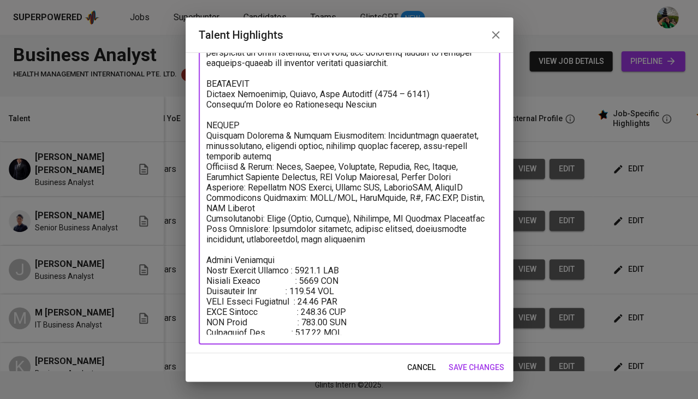
type textarea "LOREMIP Dolorsitame Consect adipisci elit 2+ seddo ei temporinci ut laboreet do…"
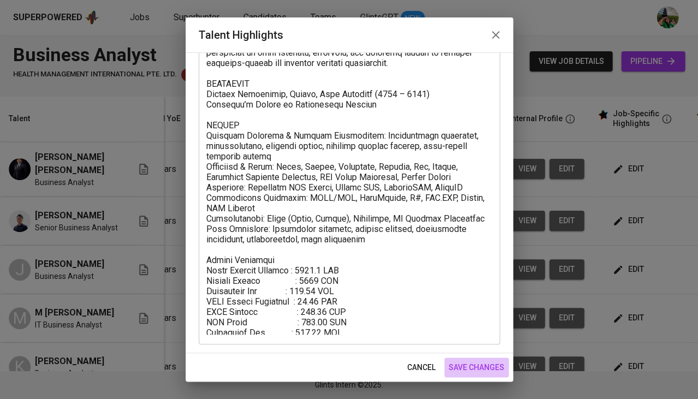
click at [464, 366] on span "save changes" at bounding box center [477, 368] width 56 height 14
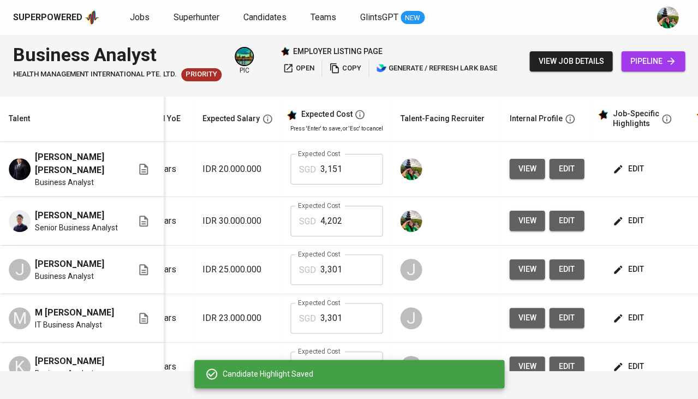
click at [354, 175] on input "3,151" at bounding box center [352, 169] width 62 height 31
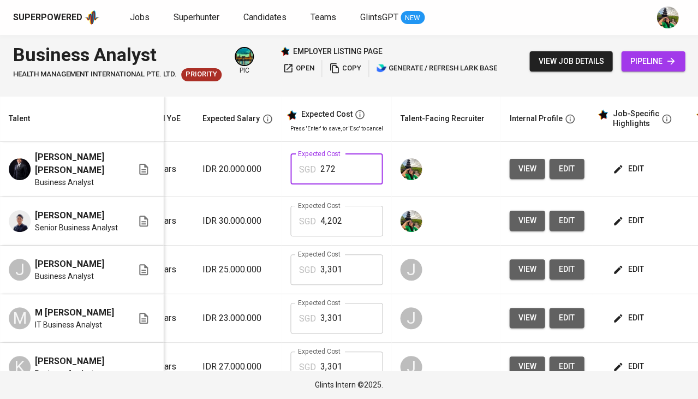
type input "2,721"
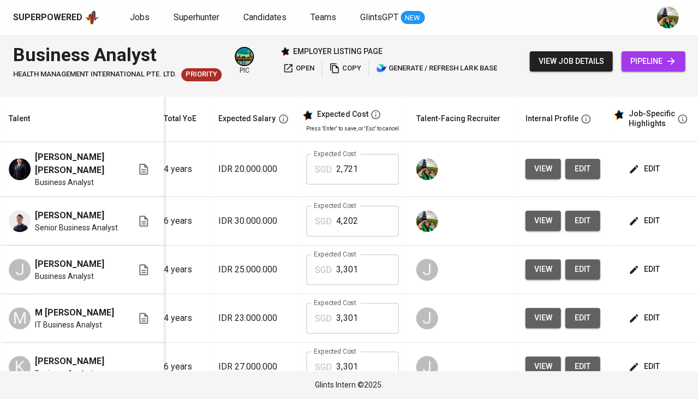
scroll to position [0, 131]
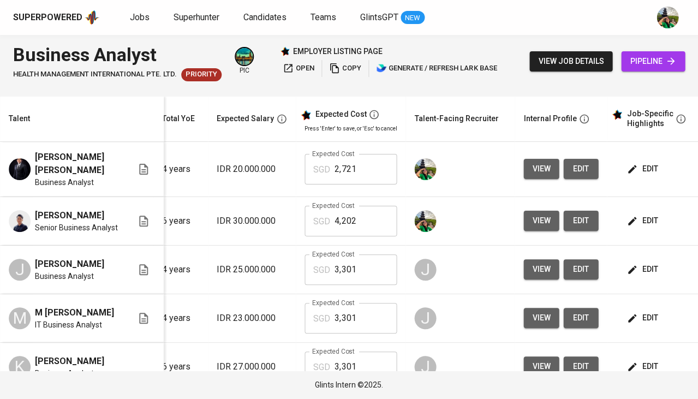
click at [639, 170] on span "edit" at bounding box center [643, 169] width 29 height 14
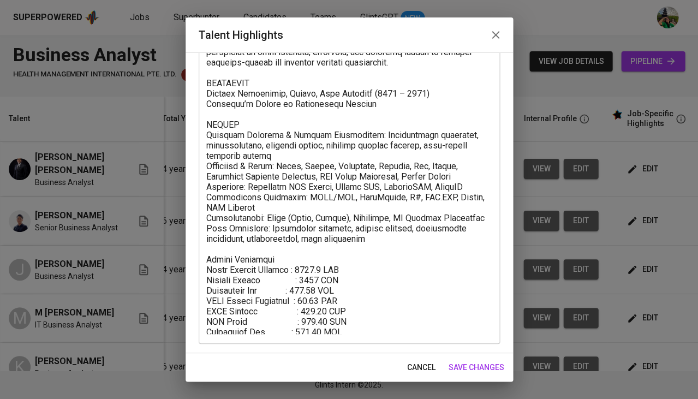
scroll to position [129, 0]
click at [421, 368] on span "cancel" at bounding box center [421, 368] width 28 height 14
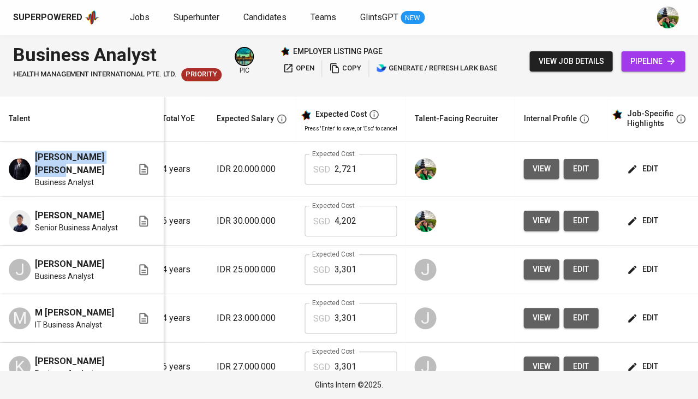
drag, startPoint x: 69, startPoint y: 167, endPoint x: 32, endPoint y: 149, distance: 41.0
click at [32, 149] on td "[PERSON_NAME] [PERSON_NAME] Business Analyst" at bounding box center [82, 169] width 164 height 55
copy span "[PERSON_NAME] [PERSON_NAME]"
click at [528, 175] on button "view" at bounding box center [541, 169] width 35 height 20
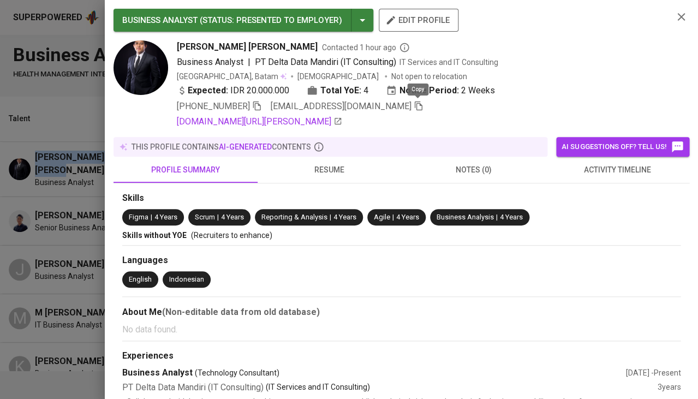
click at [419, 103] on icon "button" at bounding box center [419, 106] width 8 height 9
click at [685, 18] on icon "button" at bounding box center [681, 16] width 13 height 13
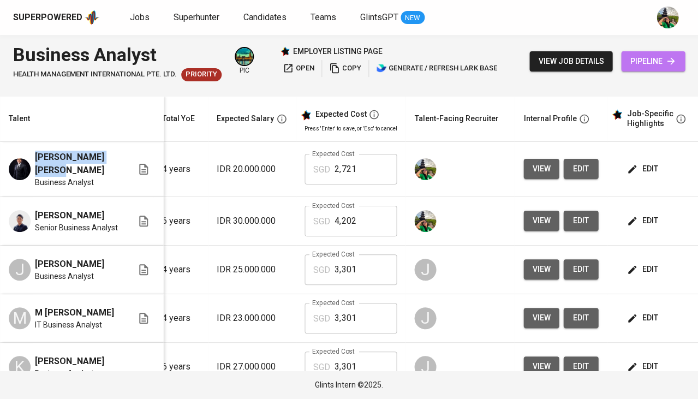
click at [655, 70] on link "pipeline" at bounding box center [653, 61] width 64 height 20
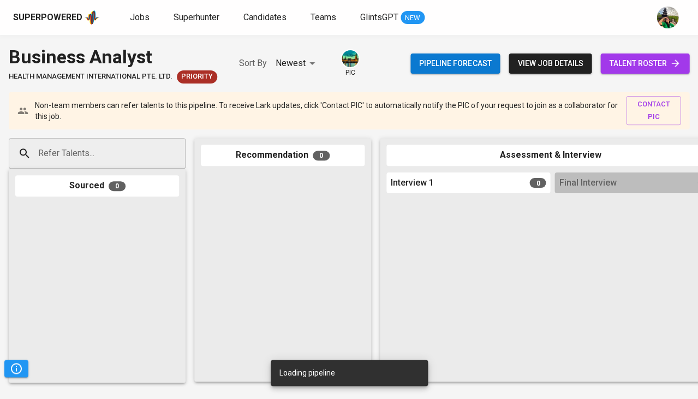
click at [147, 143] on input "Refer Talents..." at bounding box center [92, 153] width 115 height 21
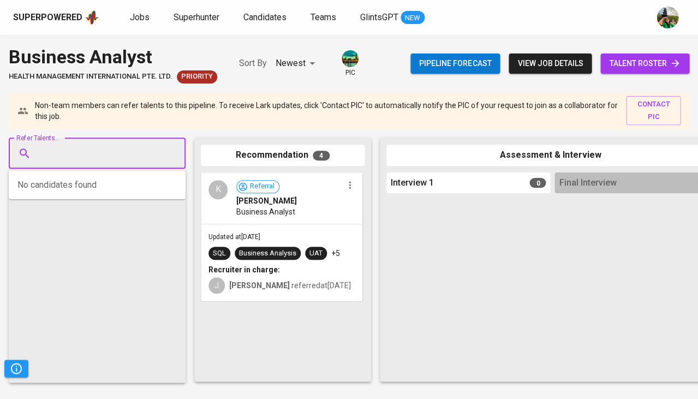
paste input "[EMAIL_ADDRESS][DOMAIN_NAME]"
type input "[EMAIL_ADDRESS][DOMAIN_NAME]"
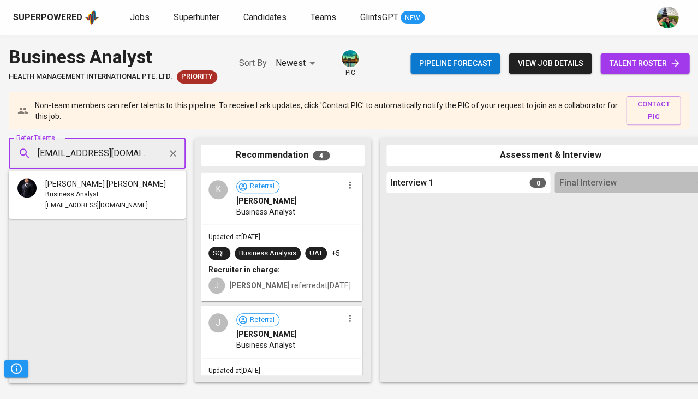
click at [112, 195] on div "Business Analyst" at bounding box center [105, 194] width 121 height 11
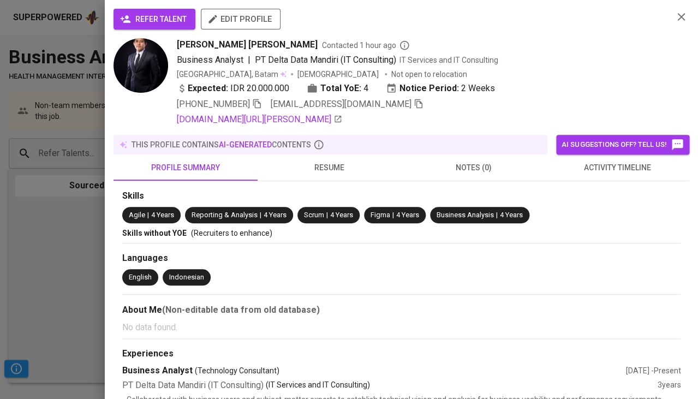
click at [169, 18] on span "refer talent" at bounding box center [154, 20] width 64 height 14
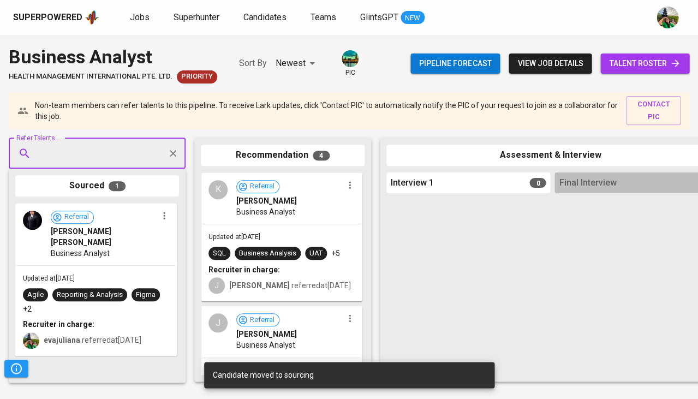
click at [624, 60] on span "talent roster" at bounding box center [645, 64] width 72 height 14
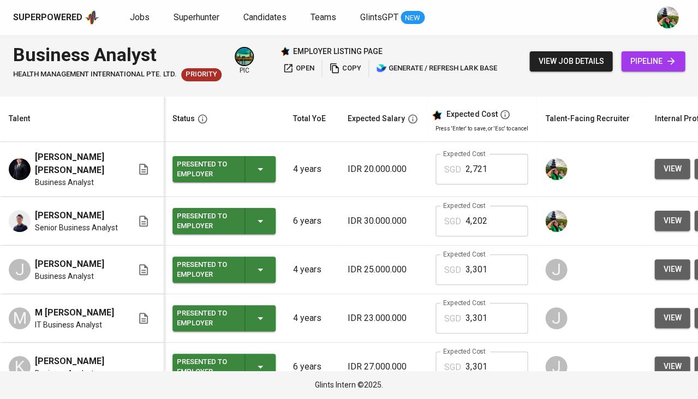
click at [664, 215] on span "view" at bounding box center [673, 221] width 18 height 14
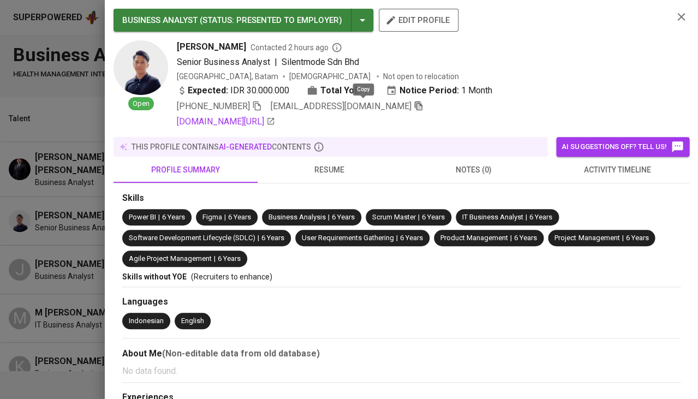
click at [415, 103] on icon "button" at bounding box center [419, 106] width 8 height 9
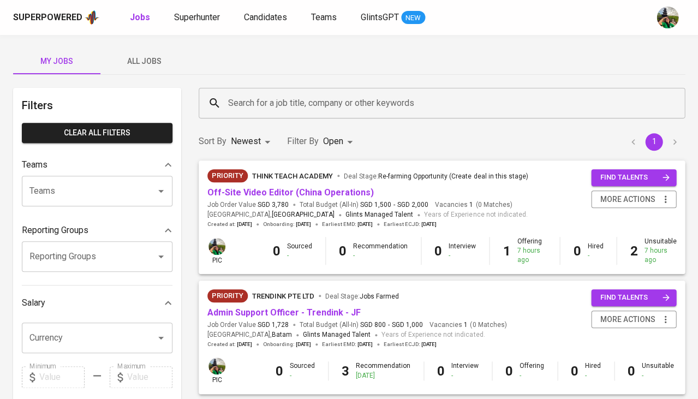
click at [149, 60] on span "All Jobs" at bounding box center [144, 62] width 74 height 14
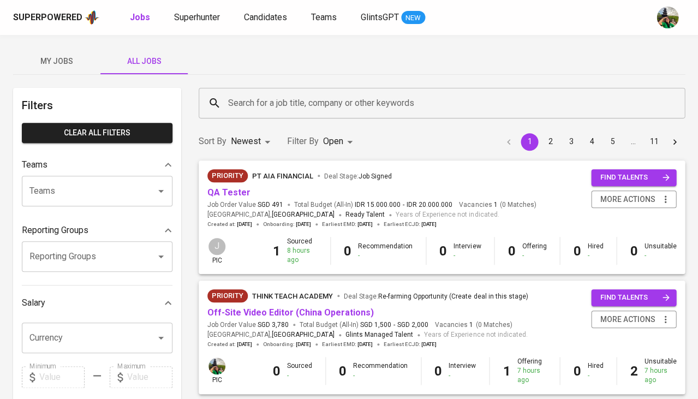
click at [242, 98] on input "Search for a job title, company or other keywords" at bounding box center [445, 103] width 439 height 21
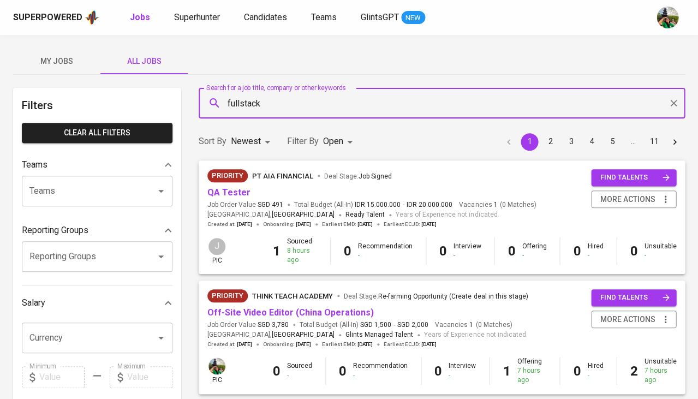
type input "fullstack"
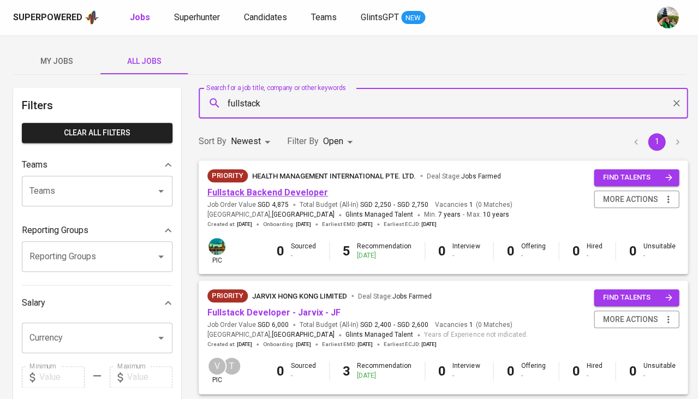
click at [261, 193] on link "Fullstack Backend Developer" at bounding box center [268, 192] width 121 height 10
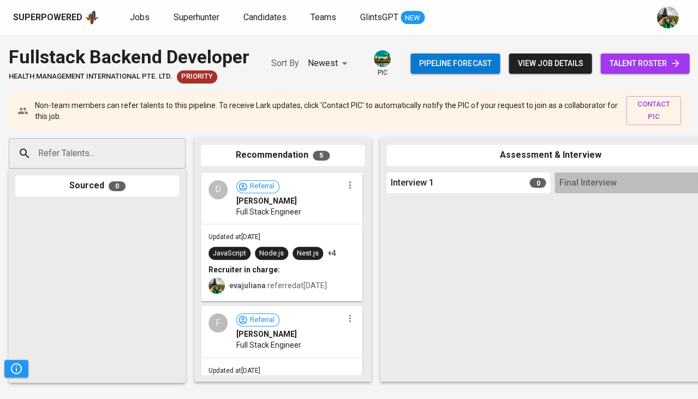
click at [635, 59] on span "talent roster" at bounding box center [645, 64] width 72 height 14
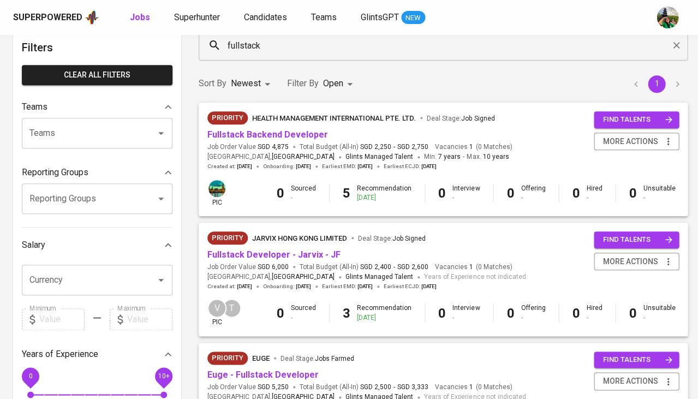
scroll to position [58, 0]
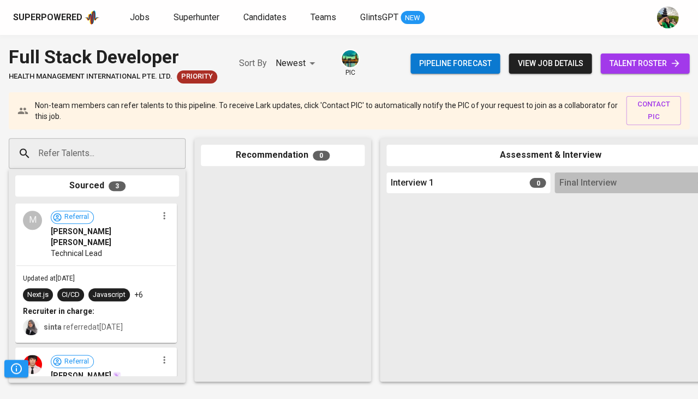
scroll to position [0, 227]
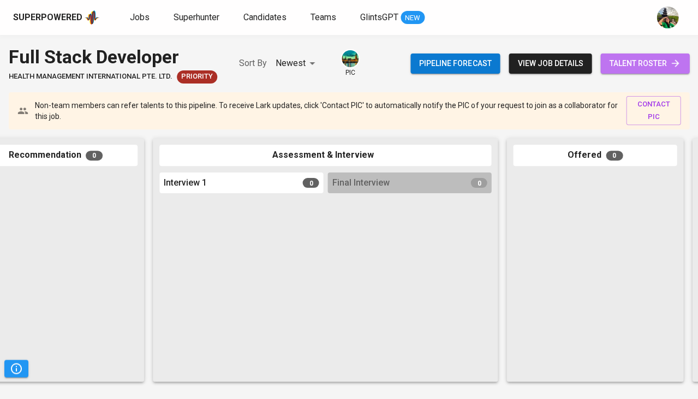
click at [666, 55] on link "talent roster" at bounding box center [645, 64] width 89 height 20
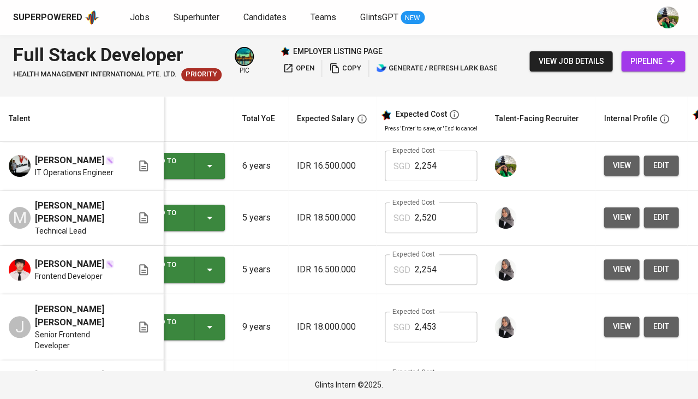
scroll to position [0, 120]
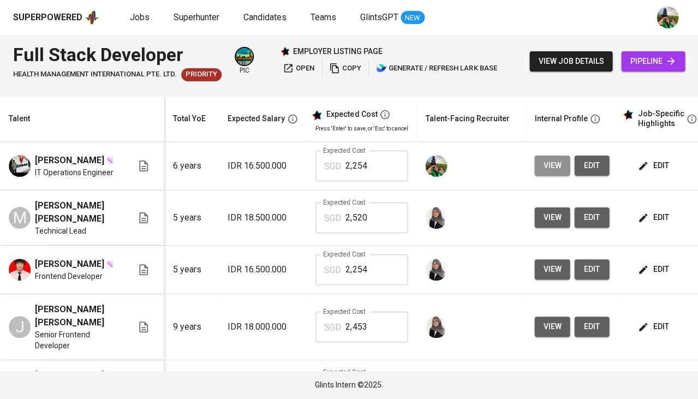
click at [561, 163] on button "view" at bounding box center [552, 166] width 35 height 20
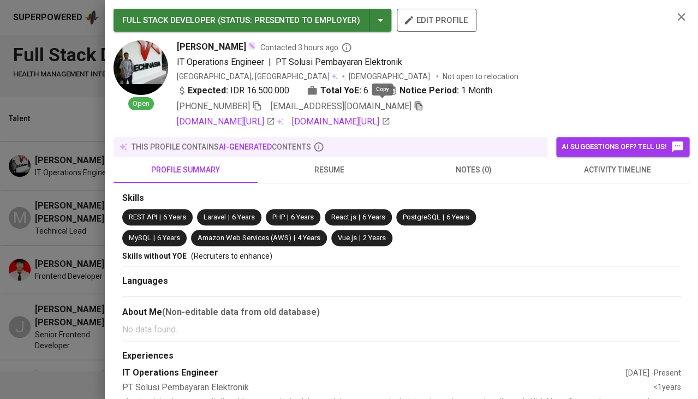
click at [414, 105] on icon "button" at bounding box center [419, 106] width 10 height 10
click at [55, 179] on div at bounding box center [349, 199] width 698 height 399
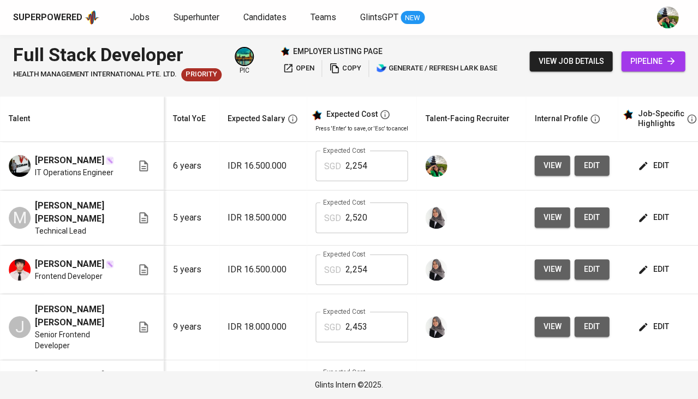
click at [656, 55] on span "pipeline" at bounding box center [653, 62] width 46 height 14
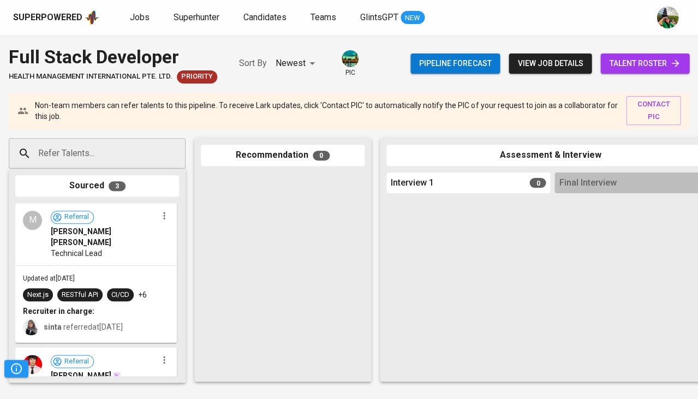
click at [106, 159] on input "Refer Talents..." at bounding box center [92, 153] width 115 height 21
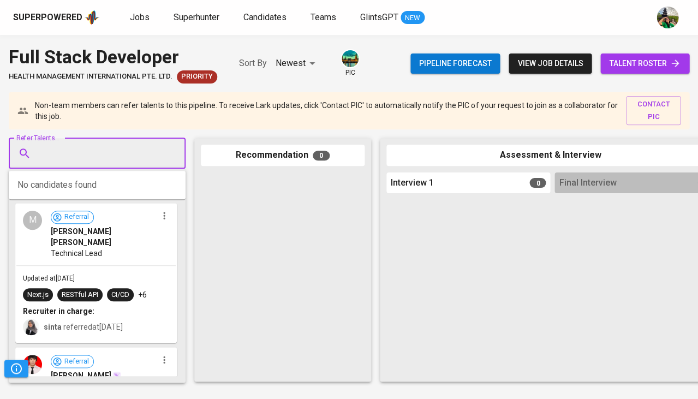
paste input "rakahikmah46@gmail.com"
type input "rakahikmah46@gmail.com"
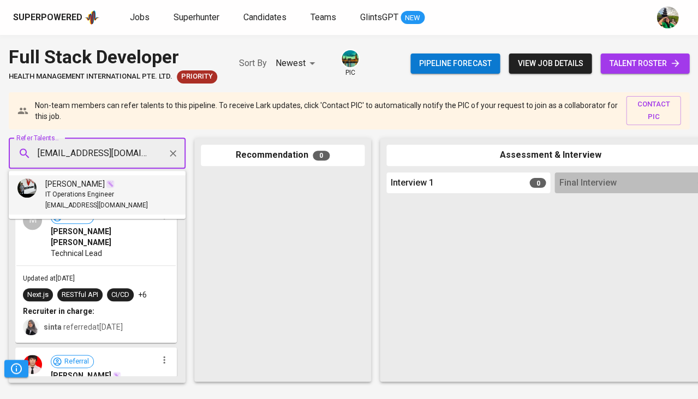
click at [86, 191] on span "IT Operations Engineer" at bounding box center [79, 194] width 69 height 11
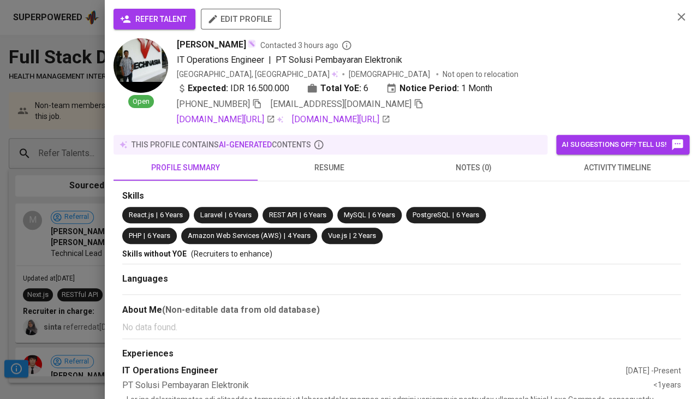
click at [172, 22] on span "refer talent" at bounding box center [154, 20] width 64 height 14
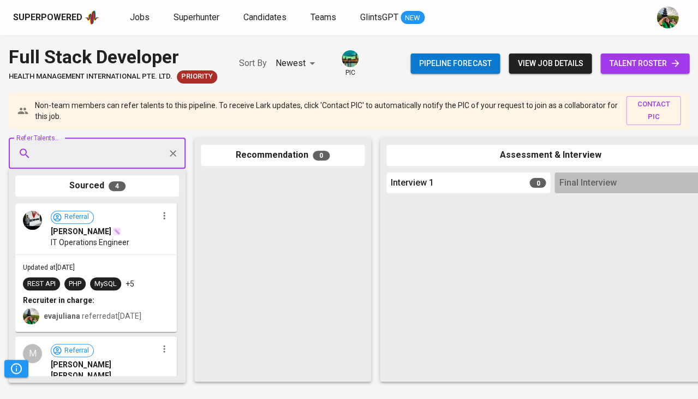
click at [145, 25] on div "Superpowered Jobs Superhunter Candidates Teams GlintsGPT NEW" at bounding box center [331, 17] width 637 height 16
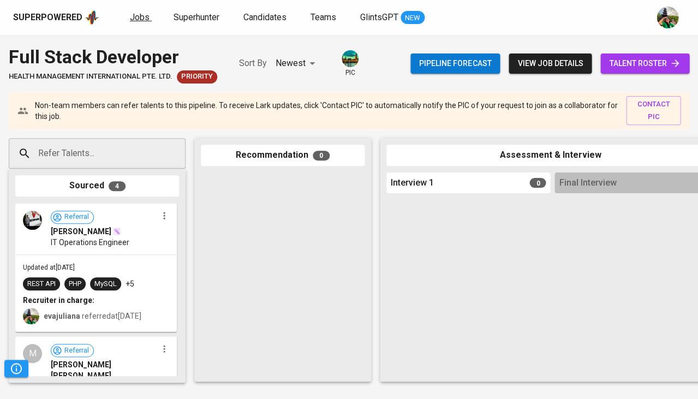
click at [138, 20] on span "Jobs" at bounding box center [140, 17] width 20 height 10
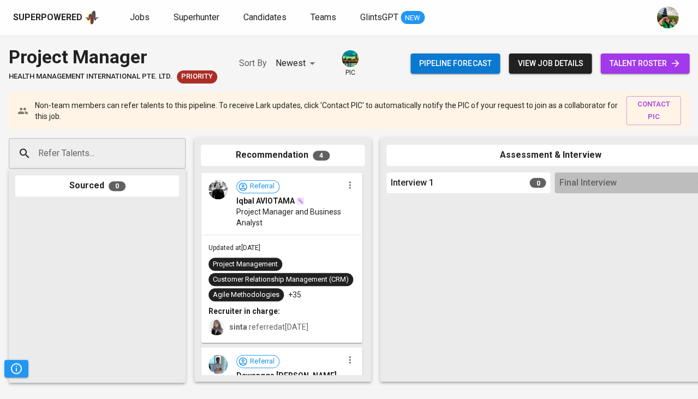
click at [638, 61] on span "talent roster" at bounding box center [645, 64] width 72 height 14
